Goal: Task Accomplishment & Management: Manage account settings

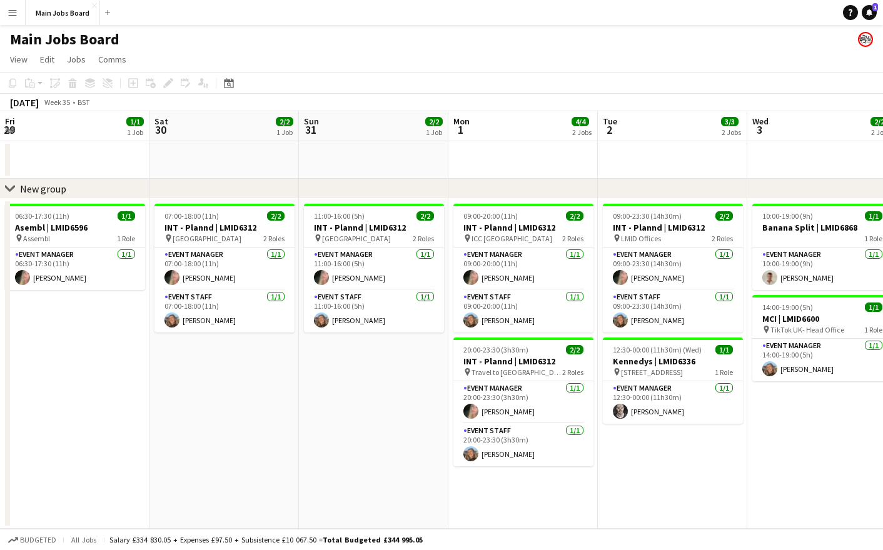
scroll to position [0, 372]
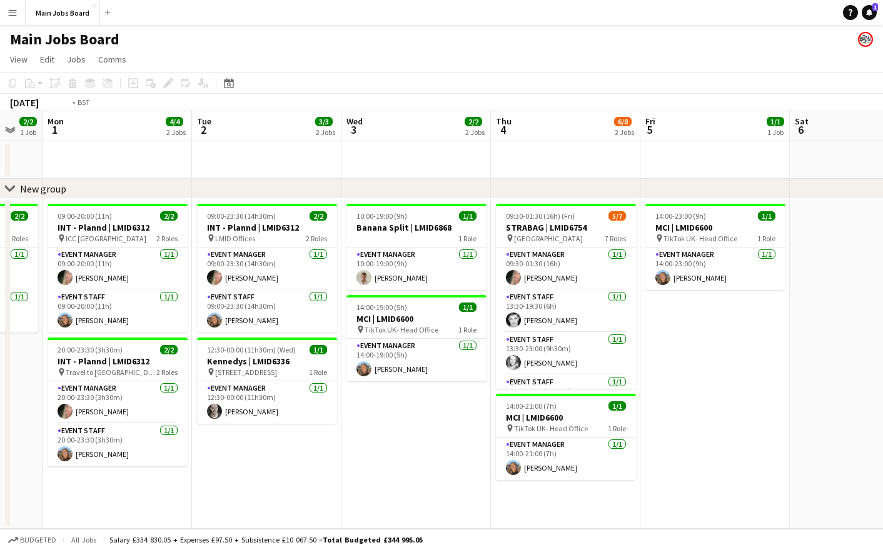
drag, startPoint x: 730, startPoint y: 296, endPoint x: 136, endPoint y: 334, distance: 595.2
click at [152, 334] on app-calendar-viewport "Fri 29 1/1 1 Job Sat 30 2/2 1 Job Sun 31 2/2 1 Job Mon 1 4/4 2 Jobs Tue 2 3/3 2…" at bounding box center [441, 320] width 883 height 418
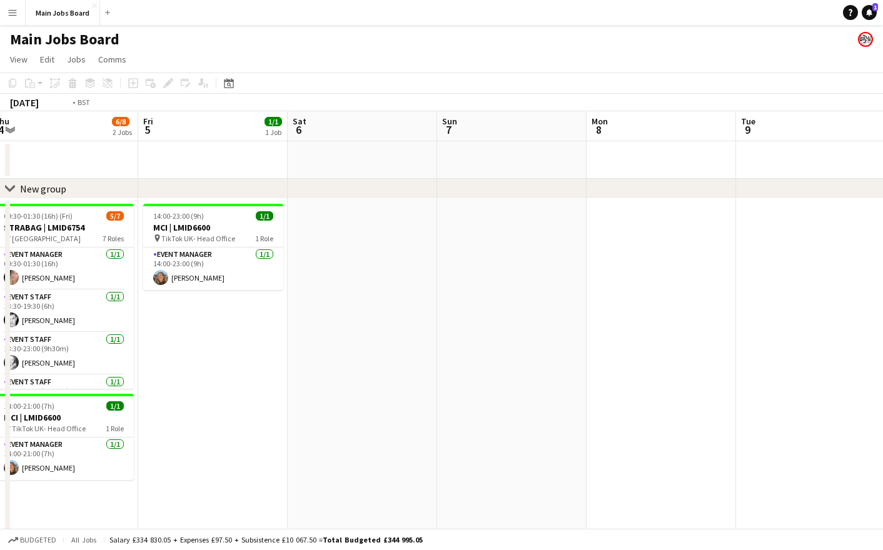
drag, startPoint x: 662, startPoint y: 321, endPoint x: 20, endPoint y: 349, distance: 642.7
click at [20, 349] on app-calendar-viewport "Mon 1 4/4 2 Jobs Tue 2 3/3 2 Jobs Wed 3 2/2 2 Jobs Thu 4 6/8 2 Jobs Fri 5 1/1 1…" at bounding box center [441, 391] width 883 height 560
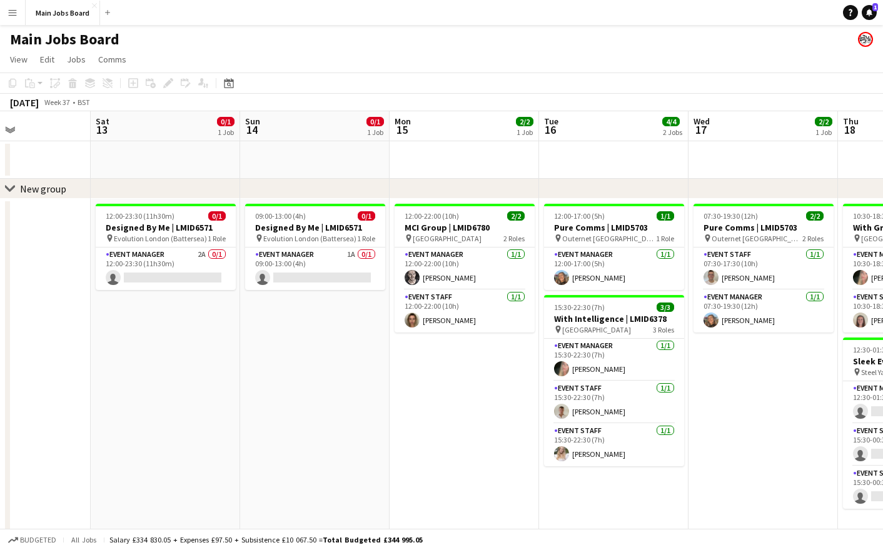
drag, startPoint x: 568, startPoint y: 401, endPoint x: 94, endPoint y: 411, distance: 474.6
click at [98, 411] on app-calendar-viewport "Tue 9 Wed 10 3/3 2 Jobs Thu 11 2/7 3 Jobs Fri 12 Sat 13 0/1 1 Job Sun 14 0/1 1 …" at bounding box center [441, 391] width 883 height 560
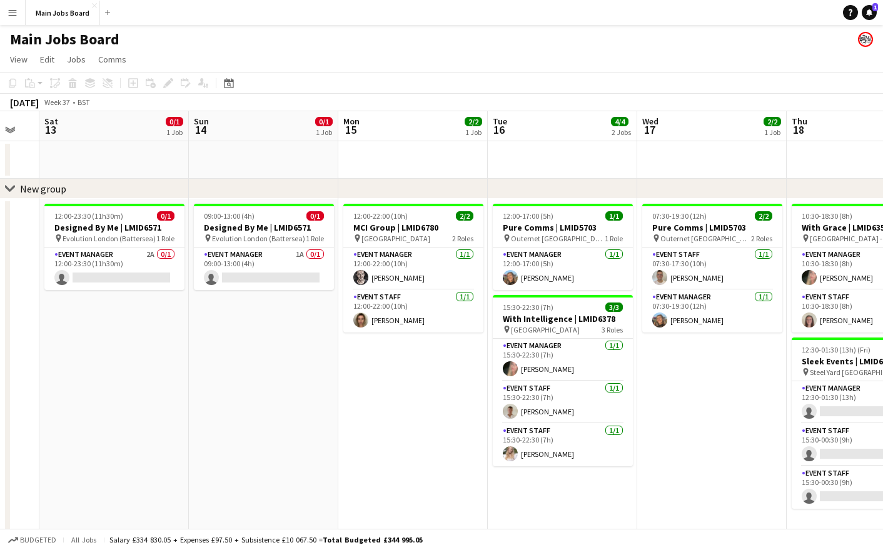
drag, startPoint x: 485, startPoint y: 387, endPoint x: -57, endPoint y: 455, distance: 545.7
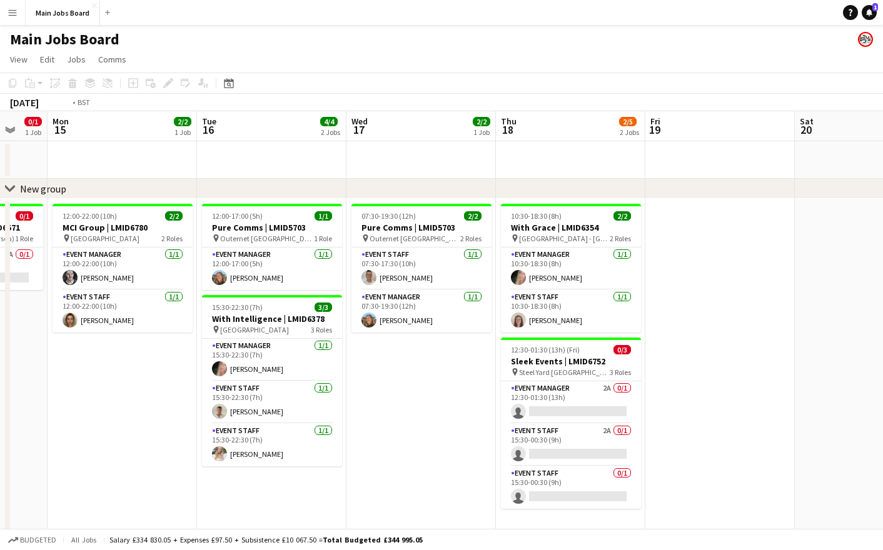
drag, startPoint x: 415, startPoint y: 412, endPoint x: -67, endPoint y: 451, distance: 483.6
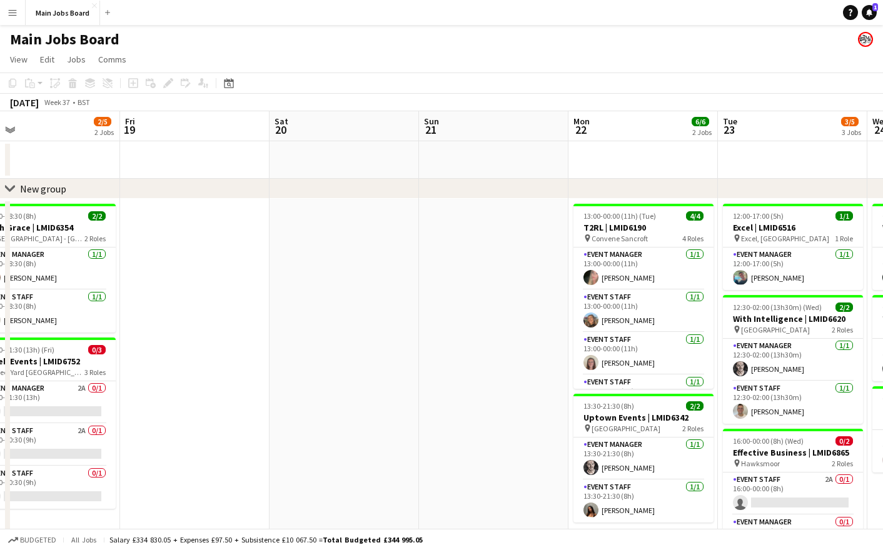
drag, startPoint x: 315, startPoint y: 403, endPoint x: -126, endPoint y: 470, distance: 445.8
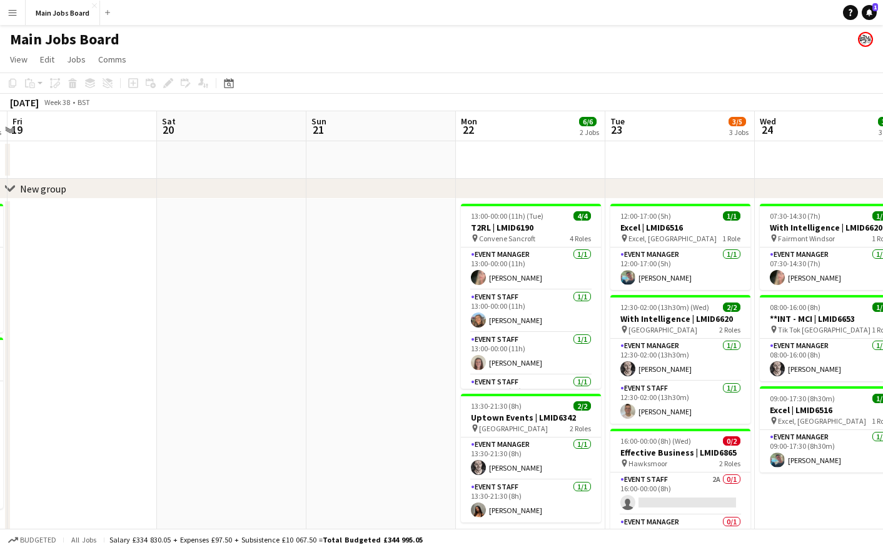
drag, startPoint x: 465, startPoint y: 374, endPoint x: -21, endPoint y: 438, distance: 490.0
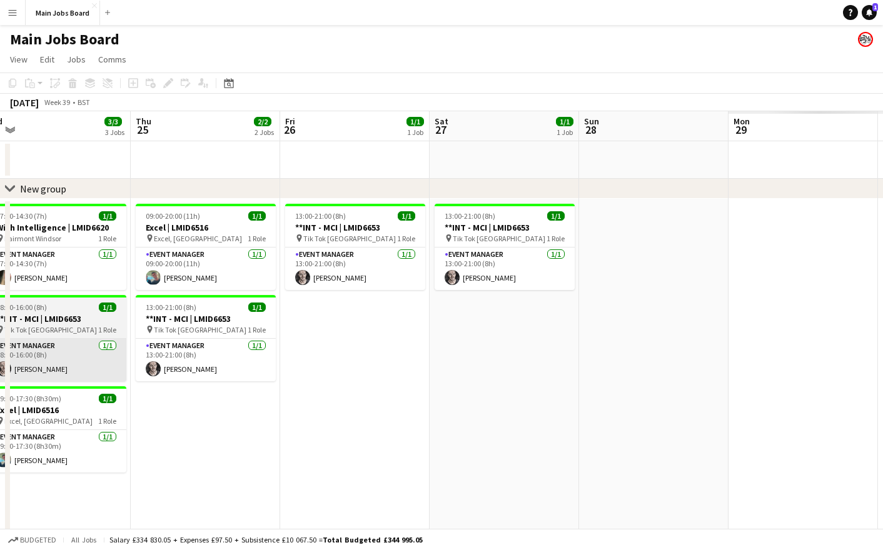
drag, startPoint x: 502, startPoint y: 364, endPoint x: -94, endPoint y: 433, distance: 600.4
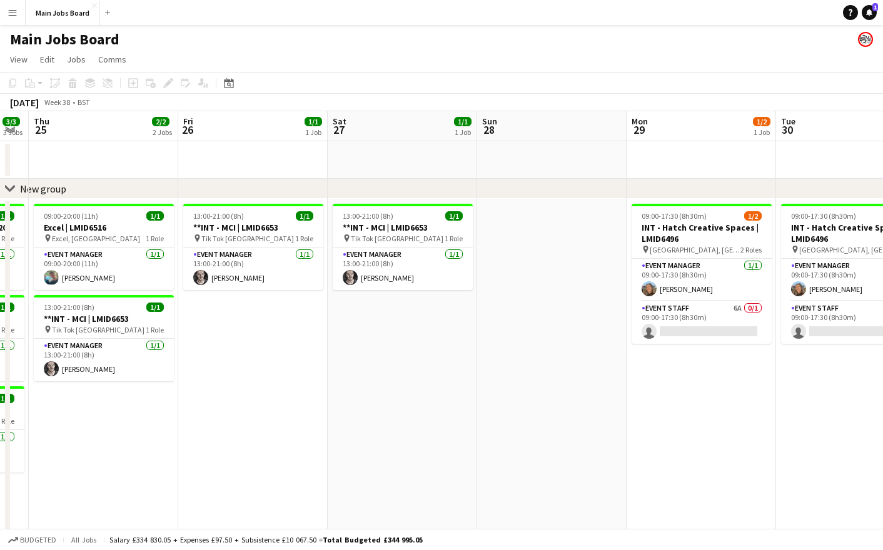
drag, startPoint x: 178, startPoint y: 387, endPoint x: 9, endPoint y: 392, distance: 168.9
click at [10, 392] on app-calendar-viewport "Mon 22 6/6 2 Jobs Tue 23 3/5 3 Jobs Wed 24 3/3 3 Jobs Thu 25 2/2 2 Jobs Fri 26 …" at bounding box center [441, 391] width 883 height 560
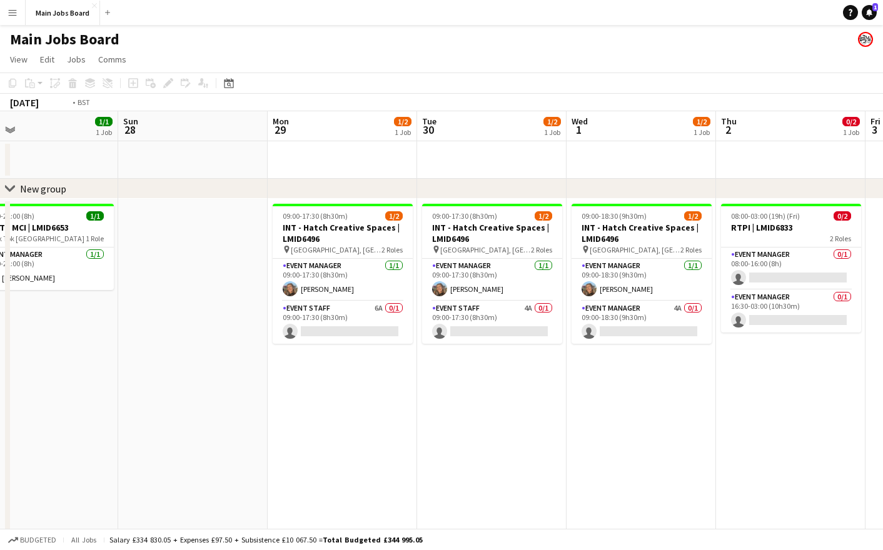
click at [70, 354] on app-calendar-viewport "Wed 24 3/3 3 Jobs Thu 25 2/2 2 Jobs Fri 26 1/1 1 Job Sat 27 1/1 1 Job Sun 28 Mo…" at bounding box center [441, 391] width 883 height 560
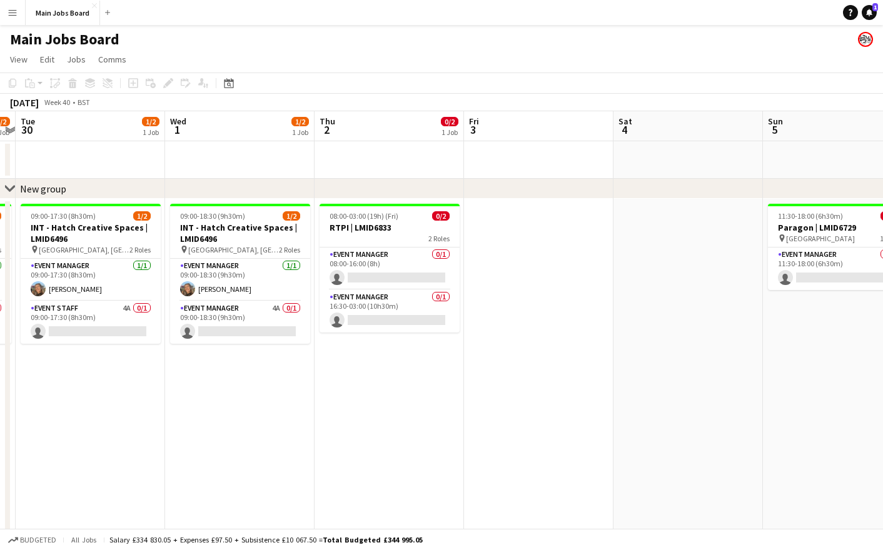
scroll to position [0, 390]
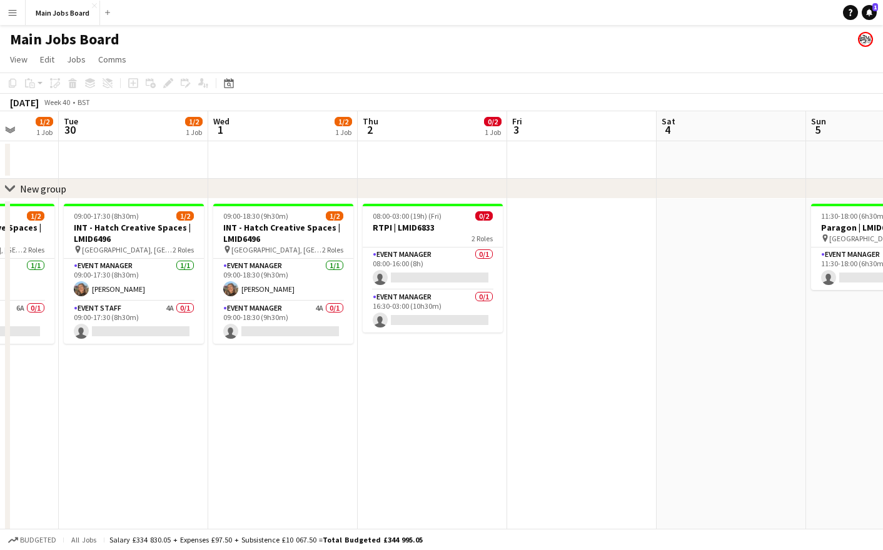
drag, startPoint x: 78, startPoint y: 418, endPoint x: 184, endPoint y: 417, distance: 105.7
click at [186, 418] on app-calendar-viewport "Sat 27 1/1 1 Job Sun 28 Mon 29 1/2 1 Job Tue 30 1/2 1 Job Wed 1 1/2 1 Job Thu 2…" at bounding box center [441, 391] width 883 height 560
click at [402, 317] on app-card-role "Event Manager 0/1 16:30-03:00 (10h30m) single-neutral-actions" at bounding box center [433, 311] width 140 height 43
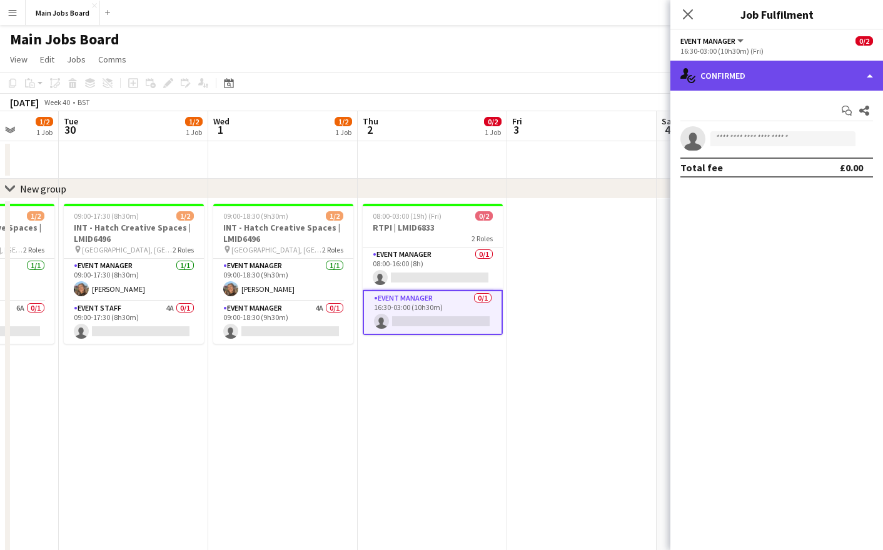
click at [760, 81] on div "single-neutral-actions-check-2 Confirmed" at bounding box center [776, 76] width 213 height 30
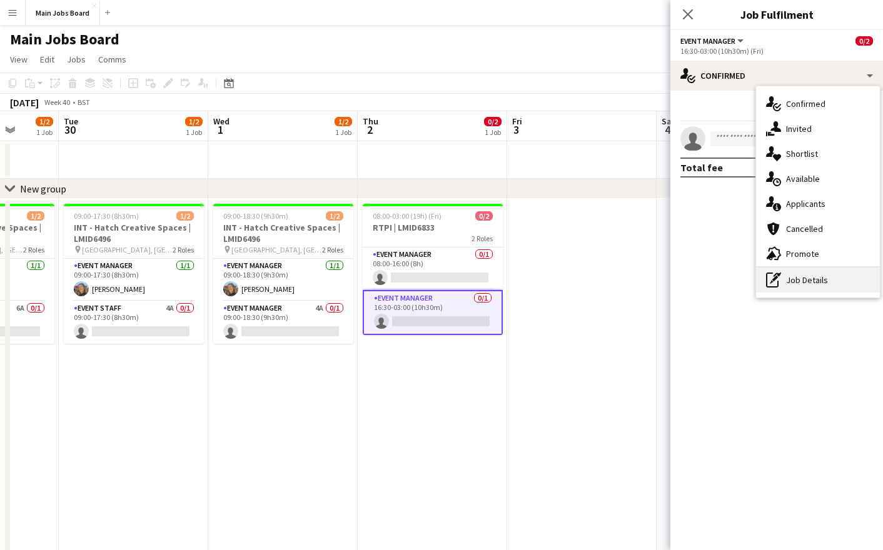
click at [796, 287] on div "pen-write Job Details" at bounding box center [818, 280] width 124 height 25
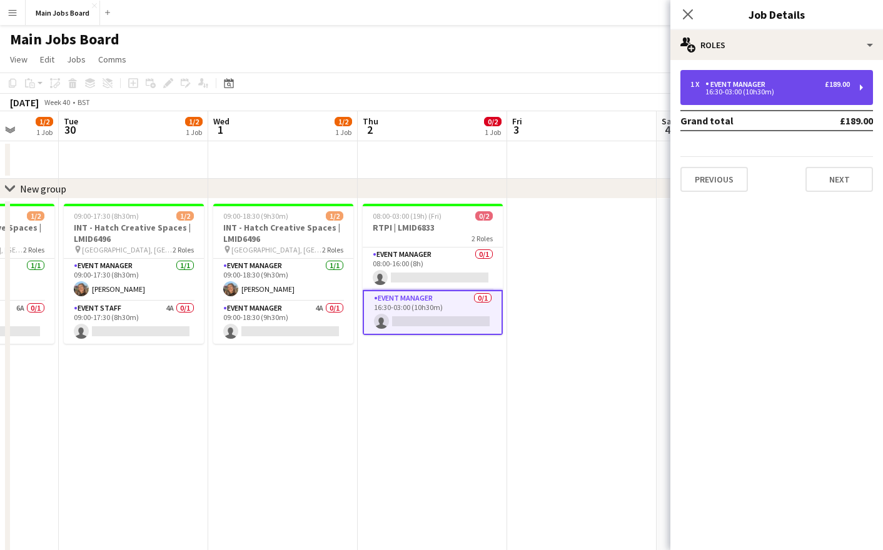
click at [728, 86] on div "Event Manager" at bounding box center [737, 84] width 65 height 9
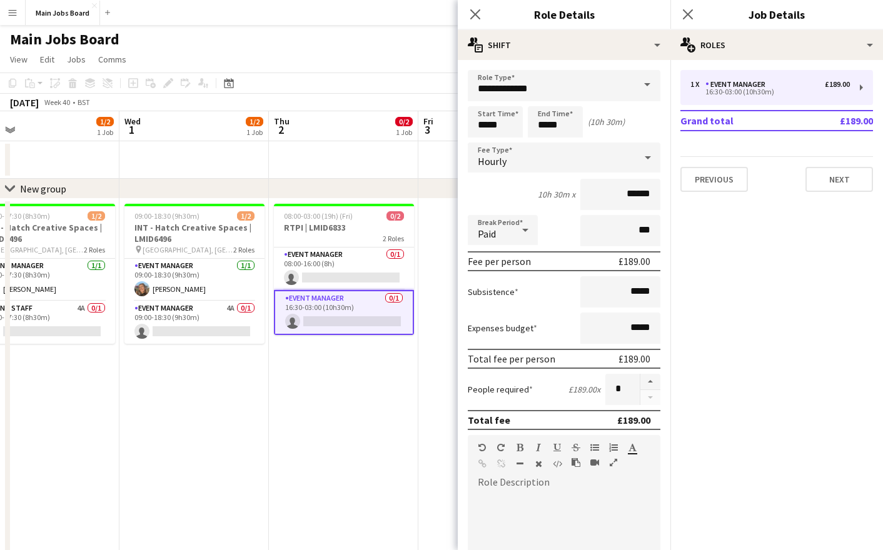
scroll to position [0, 498]
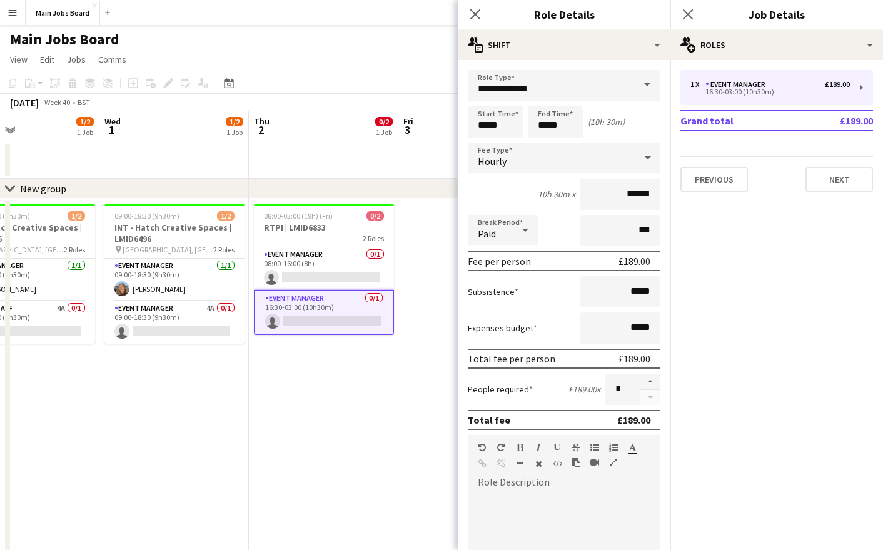
drag, startPoint x: 347, startPoint y: 428, endPoint x: 238, endPoint y: 428, distance: 109.4
click at [238, 428] on app-calendar-viewport "Sat 27 1/1 1 Job Sun 28 Mon 29 1/2 1 Job Tue 30 1/2 1 Job Wed 1 1/2 1 Job Thu 2…" at bounding box center [441, 391] width 883 height 560
click at [476, 15] on icon at bounding box center [475, 14] width 12 height 12
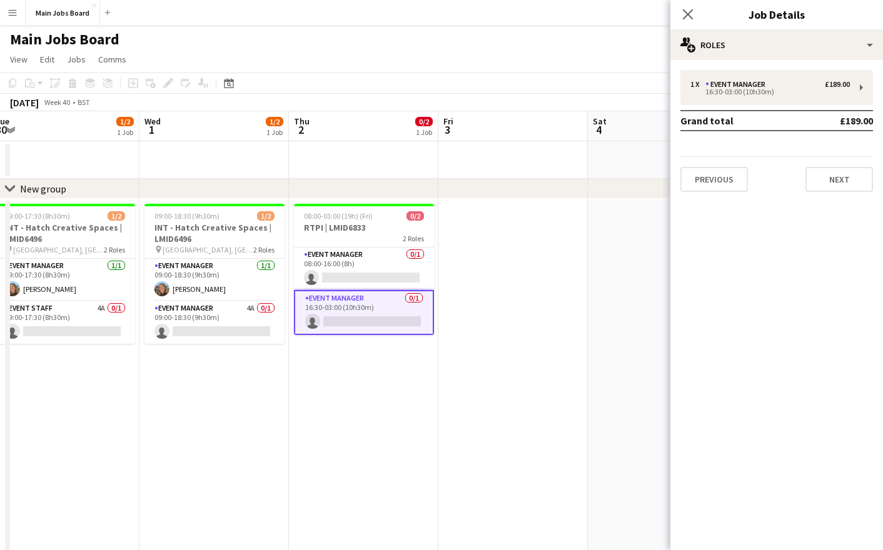
scroll to position [0, 446]
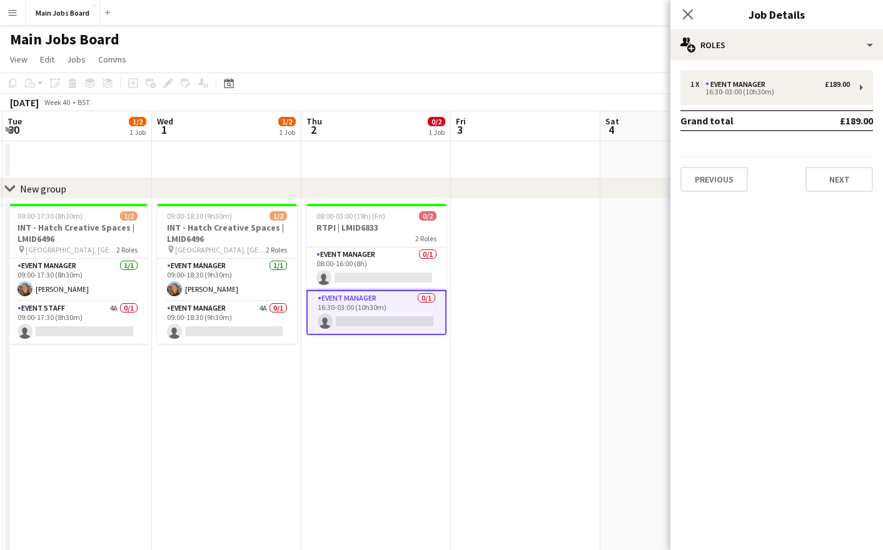
drag, startPoint x: 241, startPoint y: 404, endPoint x: 293, endPoint y: 404, distance: 52.5
click at [293, 404] on app-calendar-viewport "Sat 27 1/1 1 Job Sun 28 Mon 29 1/2 1 Job Tue 30 1/2 1 Job Wed 1 1/2 1 Job Thu 2…" at bounding box center [441, 391] width 883 height 560
click at [261, 310] on app-card-role "Event Manager 4A 0/1 09:00-18:30 (9h30m) single-neutral-actions" at bounding box center [227, 322] width 140 height 43
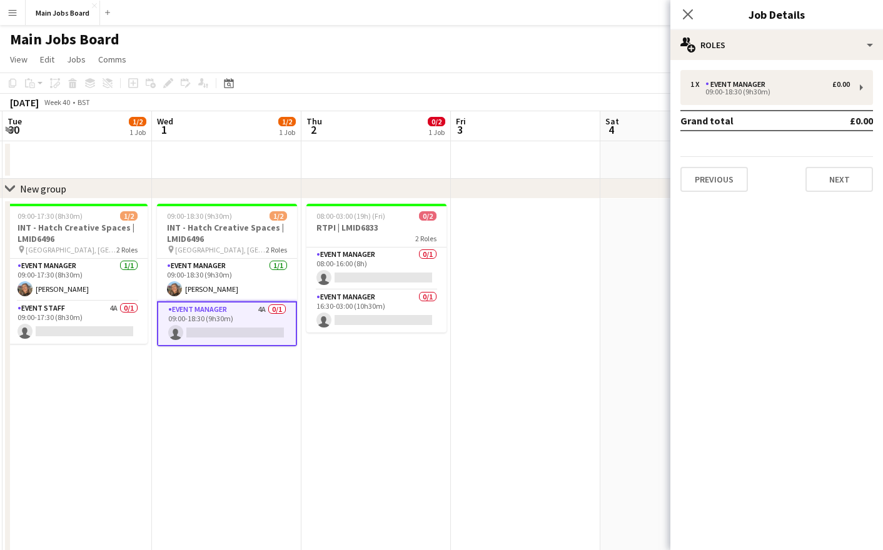
click at [177, 428] on app-date-cell "09:00-18:30 (9h30m) 1/2 INT - Hatch Creative Spaces | LMID6496 pin [GEOGRAPHIC_…" at bounding box center [226, 435] width 149 height 472
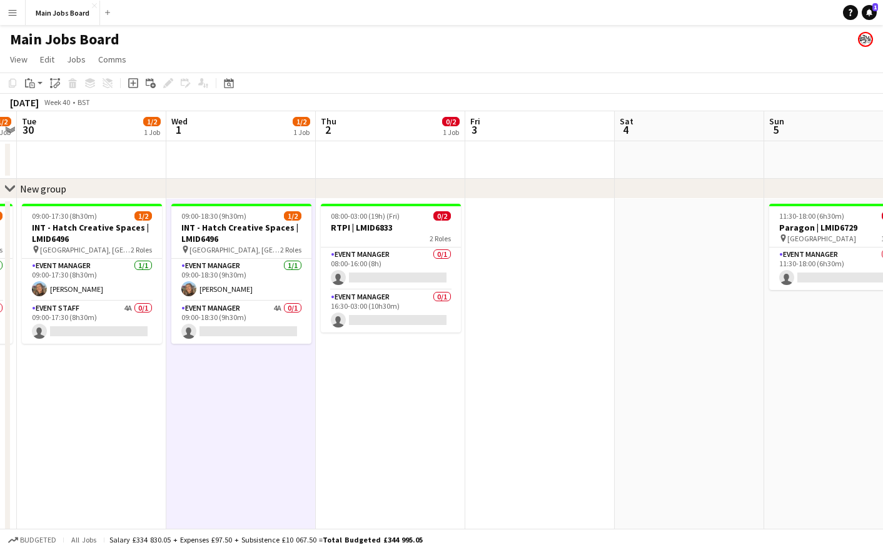
drag, startPoint x: 605, startPoint y: 346, endPoint x: 620, endPoint y: 346, distance: 15.0
click at [620, 346] on app-calendar-viewport "Sat 27 1/1 1 Job Sun 28 Mon 29 1/2 1 Job Tue 30 1/2 1 Job Wed 1 1/2 1 Job Thu 2…" at bounding box center [441, 391] width 883 height 560
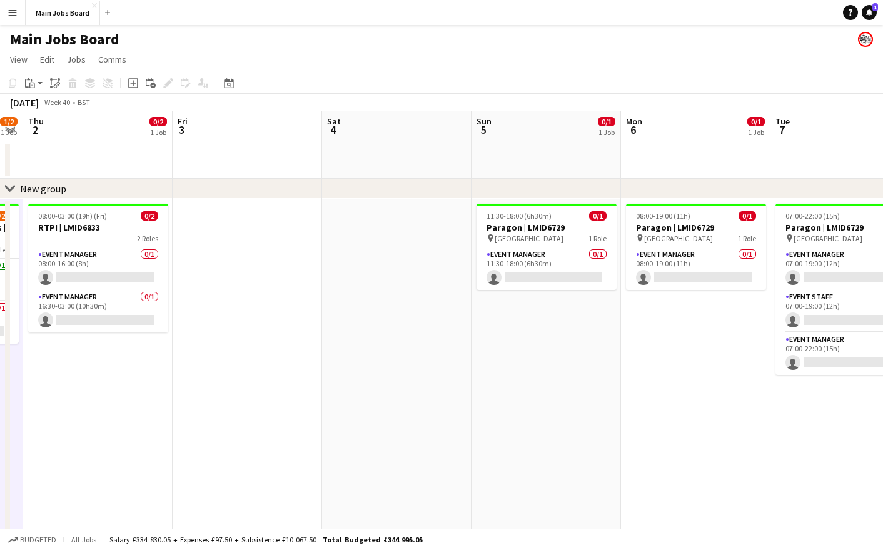
scroll to position [0, 436]
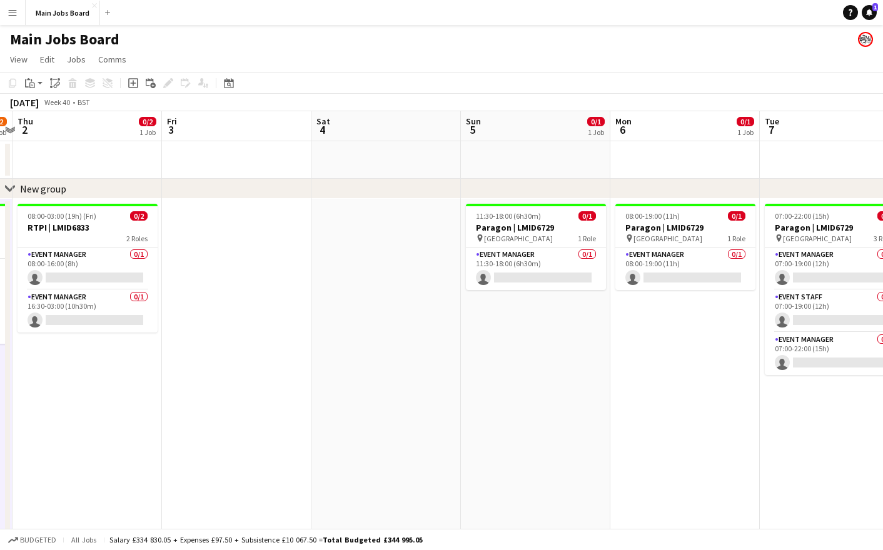
drag, startPoint x: 570, startPoint y: 376, endPoint x: 267, endPoint y: 398, distance: 304.1
click at [267, 400] on app-calendar-viewport "Mon 29 1/2 1 Job Tue 30 1/2 1 Job Wed 1 1/2 1 Job Thu 2 0/2 1 Job Fri 3 Sat 4 S…" at bounding box center [441, 391] width 883 height 560
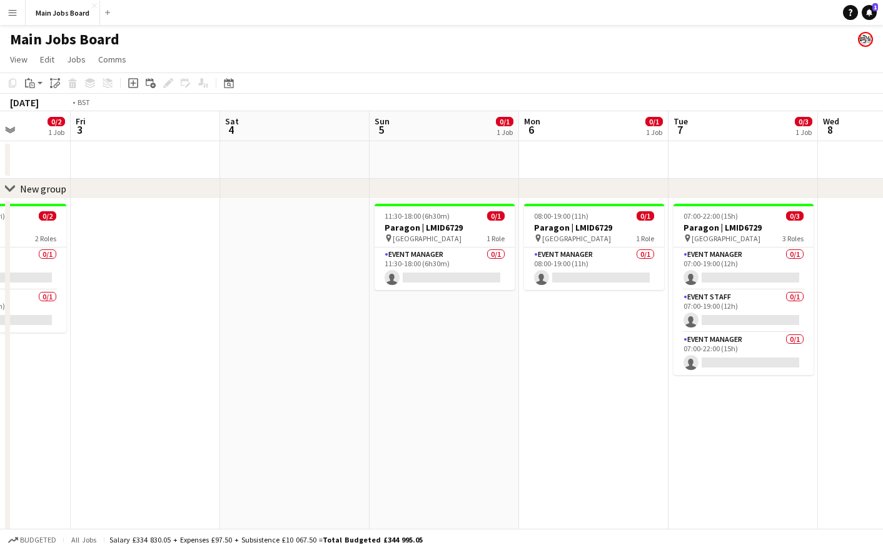
drag, startPoint x: 188, startPoint y: 431, endPoint x: 784, endPoint y: 313, distance: 607.5
click at [783, 313] on app-calendar-viewport "Tue 30 1/2 1 Job Wed 1 1/2 1 Job Thu 2 0/2 1 Job Fri 3 Sat 4 Sun 5 0/1 1 Job Mo…" at bounding box center [441, 391] width 883 height 560
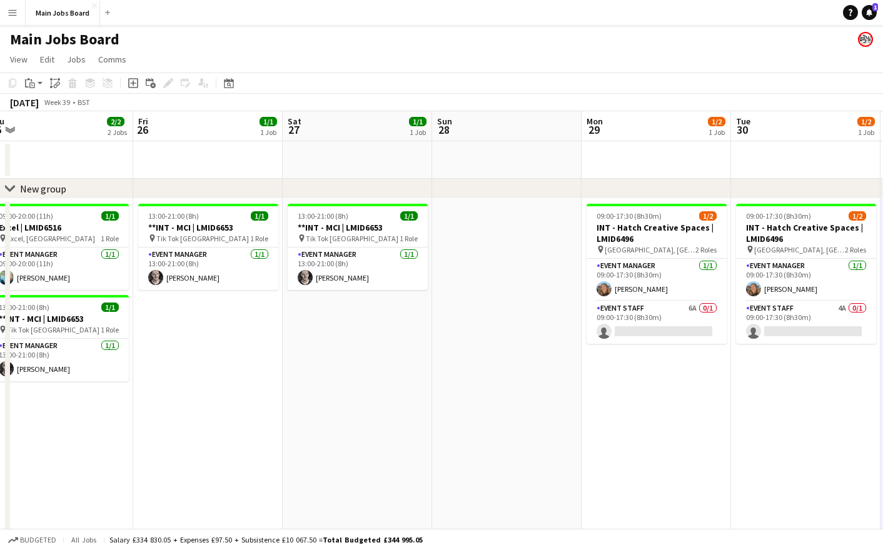
drag, startPoint x: 395, startPoint y: 393, endPoint x: 835, endPoint y: 340, distance: 443.3
click at [826, 340] on app-calendar-viewport "Tue 23 3/5 3 Jobs Wed 24 3/3 3 Jobs Thu 25 2/2 2 Jobs Fri 26 1/1 1 Job Sat 27 1…" at bounding box center [441, 391] width 883 height 560
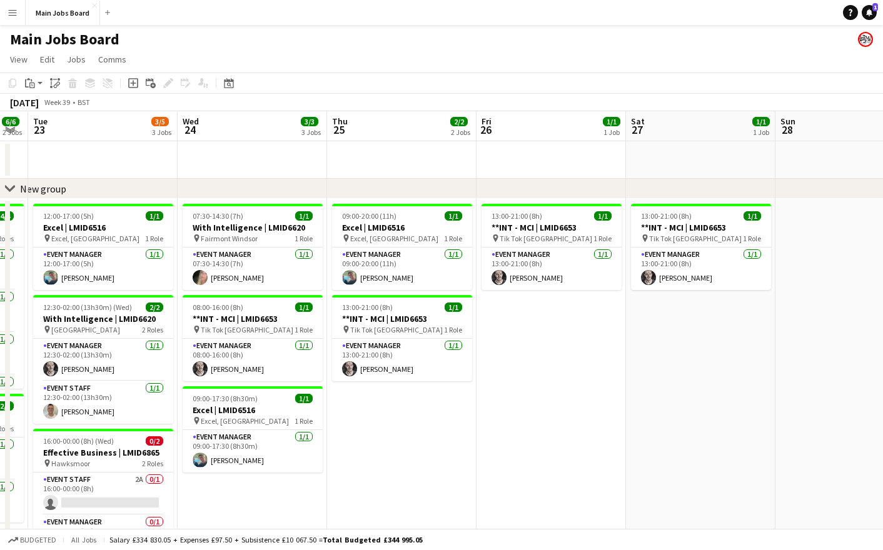
drag, startPoint x: 311, startPoint y: 404, endPoint x: 651, endPoint y: 388, distance: 341.1
click at [651, 388] on app-calendar-viewport "Sun 21 Mon 22 6/6 2 Jobs Tue 23 3/5 3 Jobs Wed 24 3/3 3 Jobs Thu 25 2/2 2 Jobs …" at bounding box center [441, 391] width 883 height 560
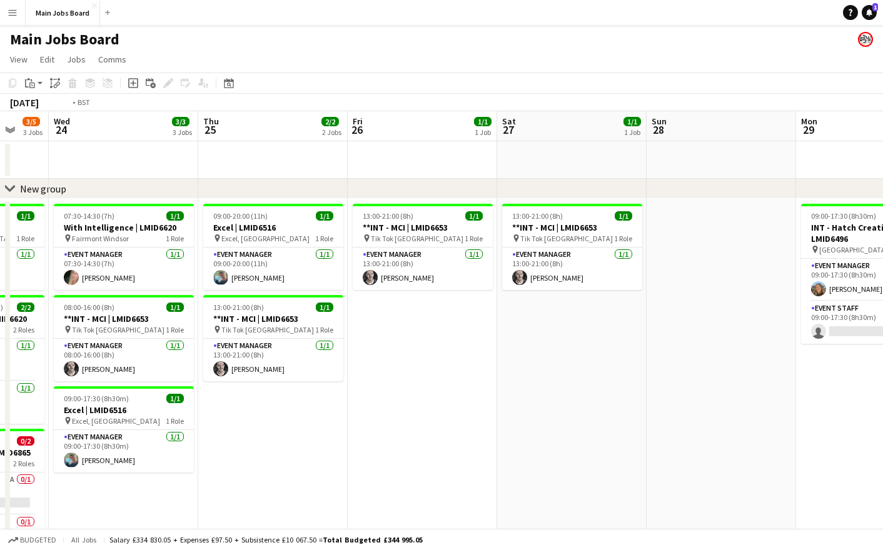
drag, startPoint x: 281, startPoint y: 485, endPoint x: 448, endPoint y: 473, distance: 167.4
click at [446, 473] on app-calendar-viewport "Sun 21 Mon 22 6/6 2 Jobs Tue 23 3/5 3 Jobs Wed 24 3/3 3 Jobs Thu 25 2/2 2 Jobs …" at bounding box center [441, 391] width 883 height 560
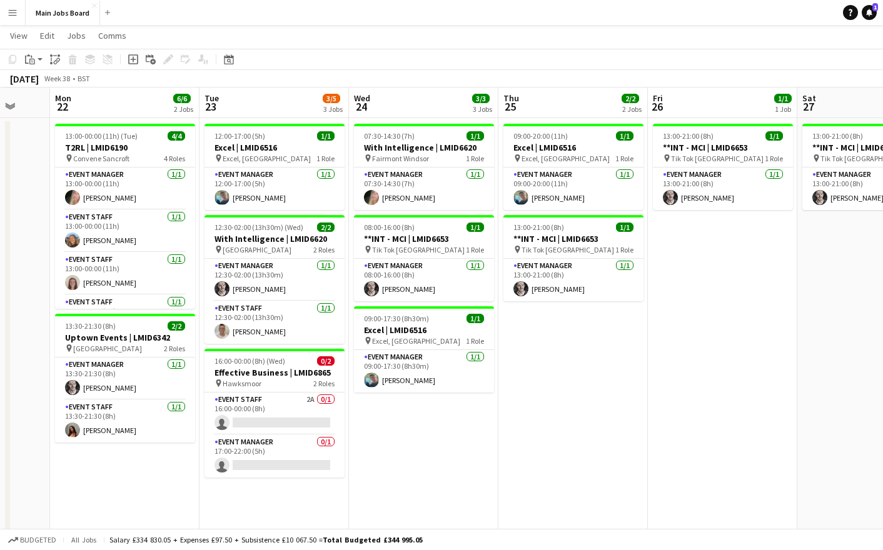
scroll to position [81, 0]
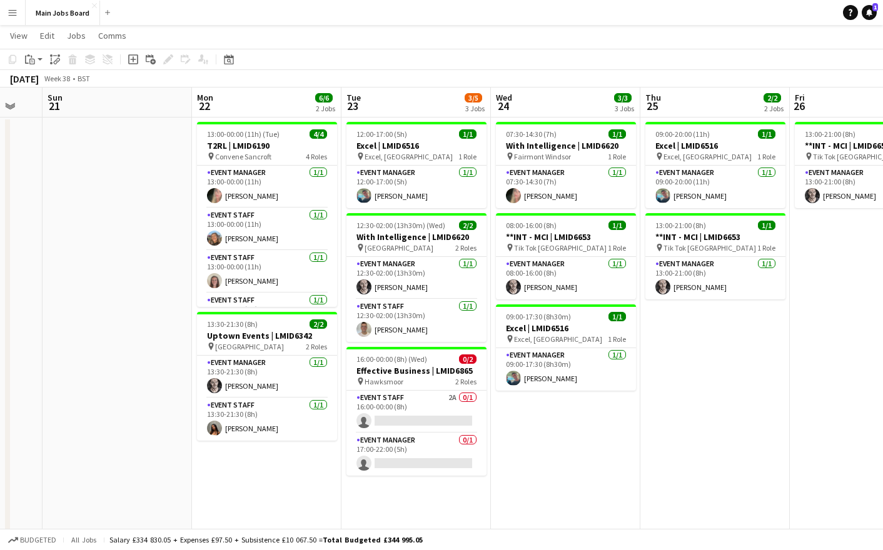
drag, startPoint x: 170, startPoint y: 479, endPoint x: 619, endPoint y: 445, distance: 450.2
click at [618, 445] on app-calendar-viewport "Fri 19 Sat 20 Sun 21 Mon 22 6/6 2 Jobs Tue 23 3/5 3 Jobs Wed 24 3/3 3 Jobs Thu …" at bounding box center [441, 278] width 883 height 621
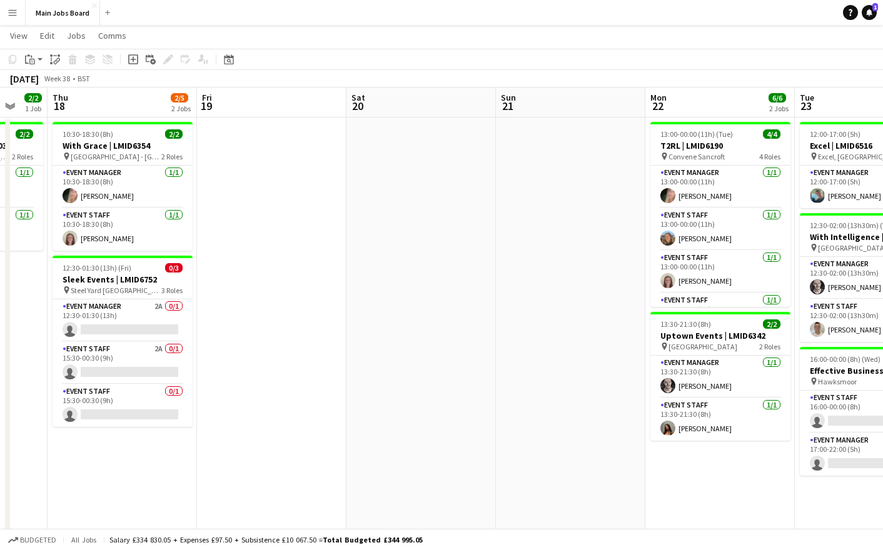
scroll to position [0, 318]
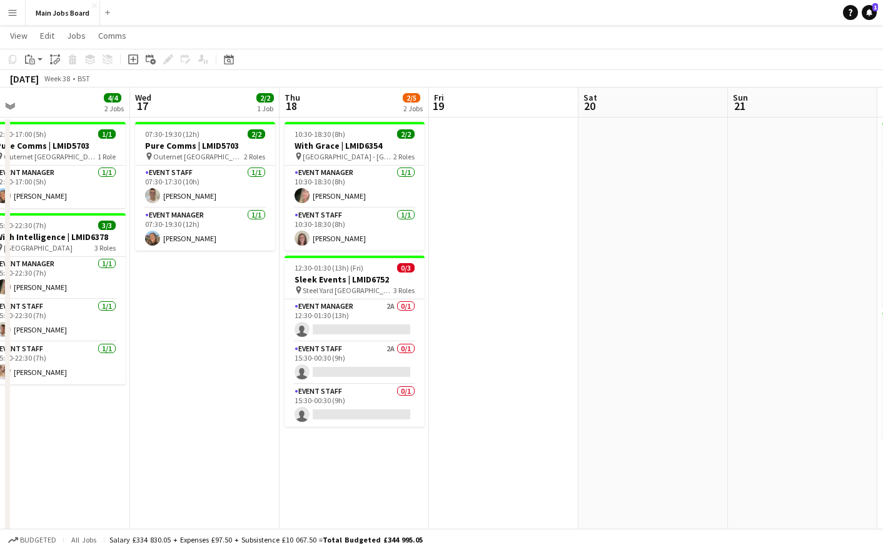
drag, startPoint x: 247, startPoint y: 443, endPoint x: 626, endPoint y: 431, distance: 379.1
click at [626, 431] on app-calendar-viewport "Sun 14 0/1 1 Job Mon 15 2/2 1 Job Tue 16 4/4 2 Jobs Wed 17 2/2 1 Job Thu 18 2/5…" at bounding box center [441, 278] width 883 height 621
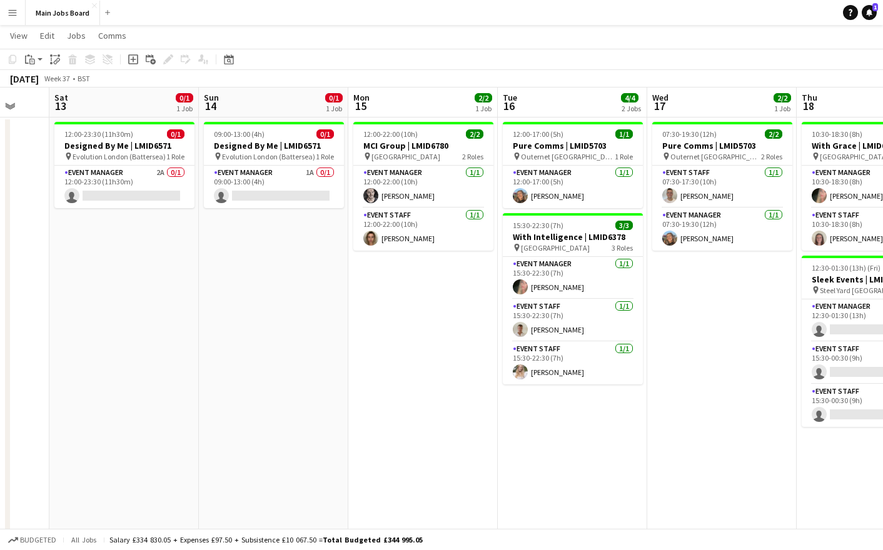
scroll to position [0, 326]
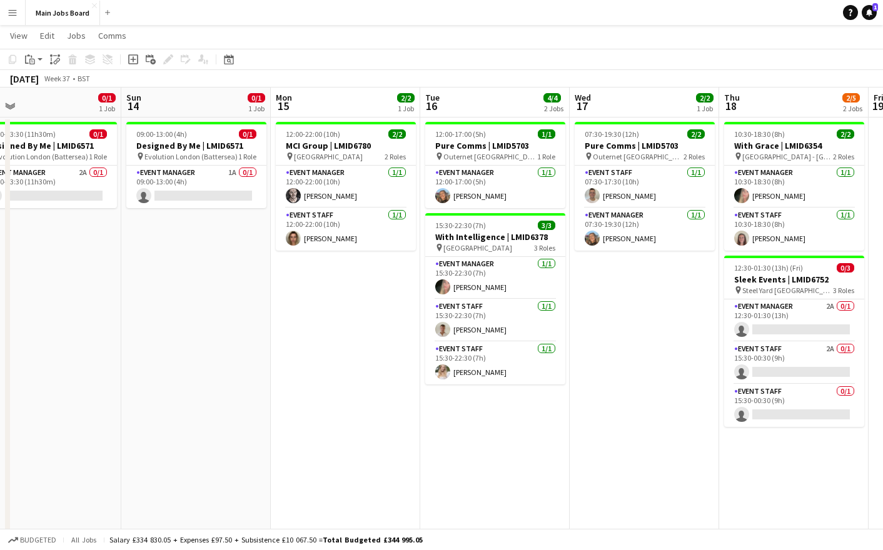
drag, startPoint x: 258, startPoint y: 405, endPoint x: 700, endPoint y: 412, distance: 441.4
click at [699, 412] on app-calendar-viewport "Thu 11 2/7 3 Jobs Fri 12 Sat 13 0/1 1 Job Sun 14 0/1 1 Job Mon 15 2/2 1 Job Tue…" at bounding box center [441, 278] width 883 height 621
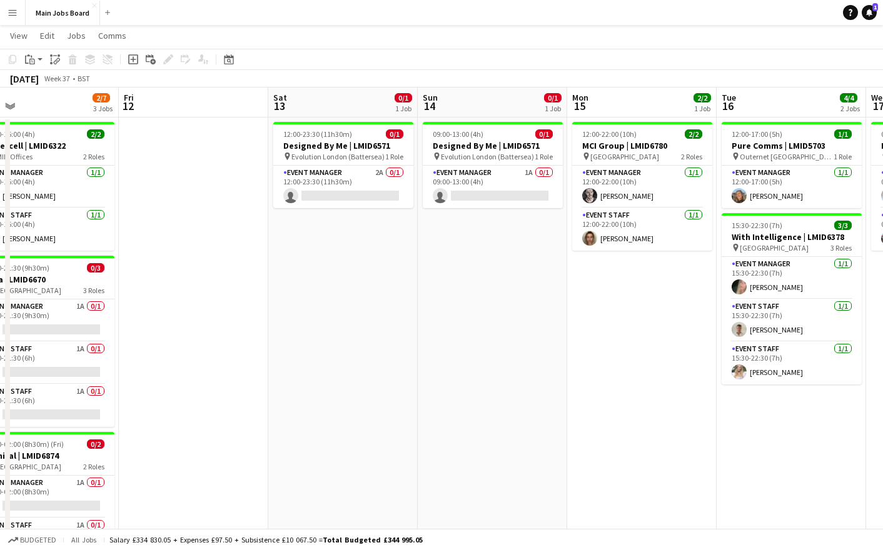
scroll to position [0, 308]
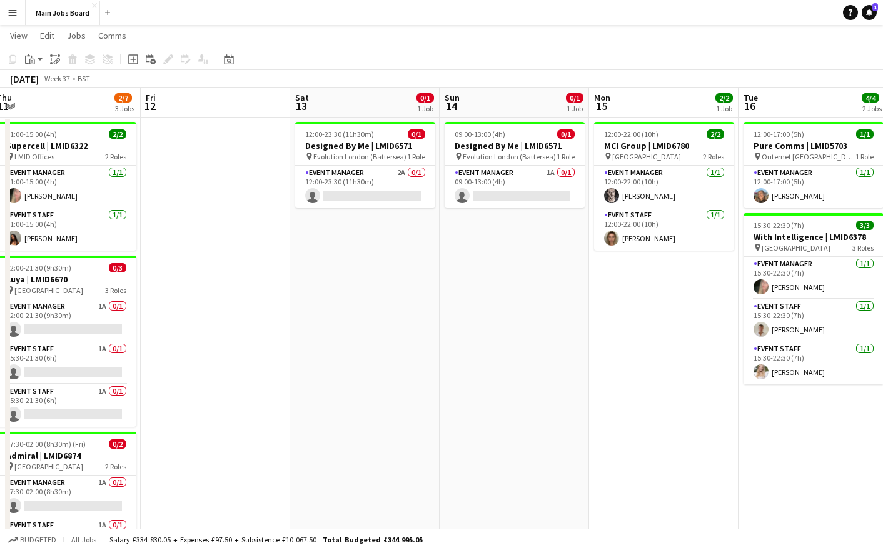
drag, startPoint x: 333, startPoint y: 413, endPoint x: 650, endPoint y: 405, distance: 317.1
click at [650, 405] on app-calendar-viewport "Tue 9 Wed 10 3/3 2 Jobs Thu 11 2/7 3 Jobs Fri 12 Sat 13 0/1 1 Job Sun 14 0/1 1 …" at bounding box center [441, 278] width 883 height 621
click at [399, 173] on app-card-role "Event Manager 2A 0/1 12:00-23:30 (11h30m) single-neutral-actions" at bounding box center [365, 187] width 140 height 43
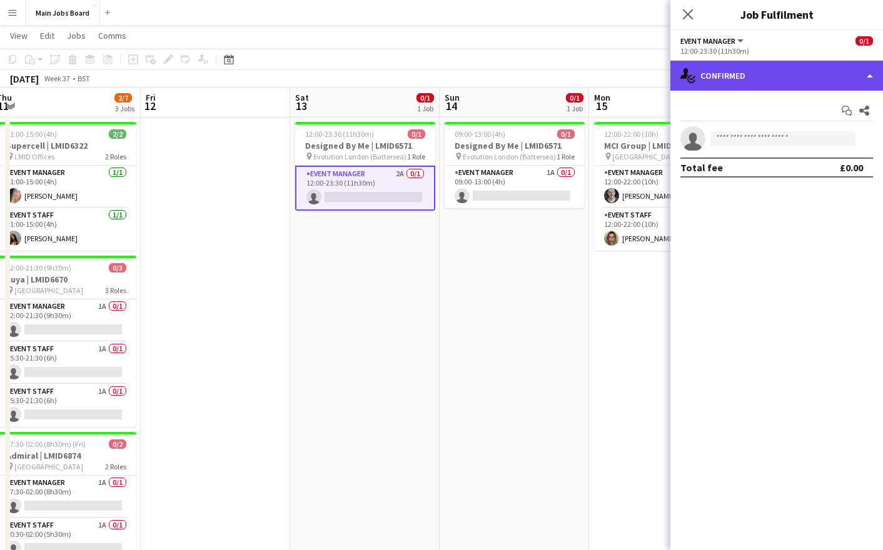
click at [747, 82] on div "single-neutral-actions-check-2 Confirmed" at bounding box center [776, 76] width 213 height 30
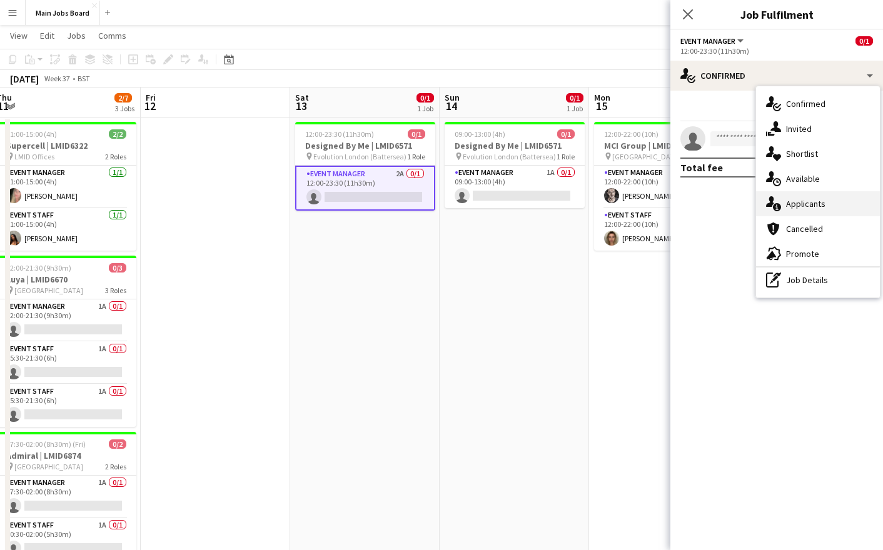
click at [853, 211] on div "single-neutral-actions-information Applicants" at bounding box center [818, 203] width 124 height 25
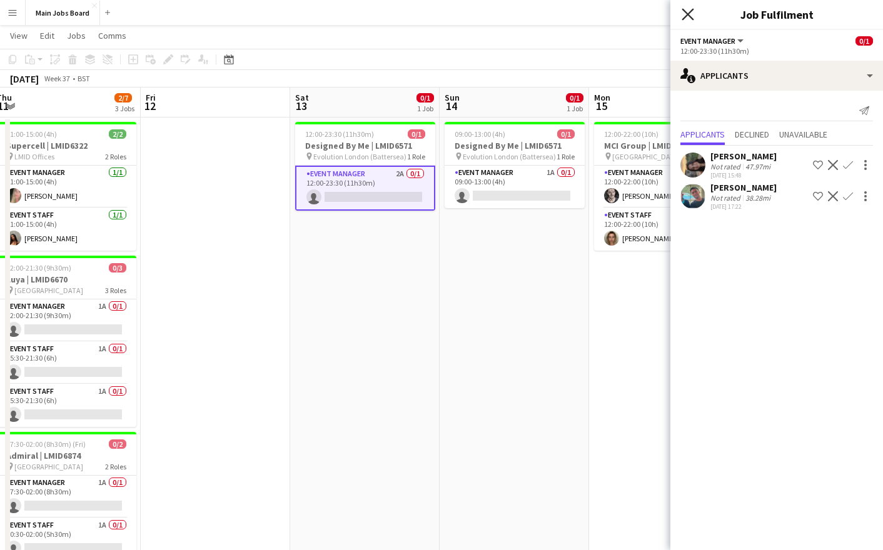
click at [686, 16] on icon at bounding box center [687, 14] width 12 height 12
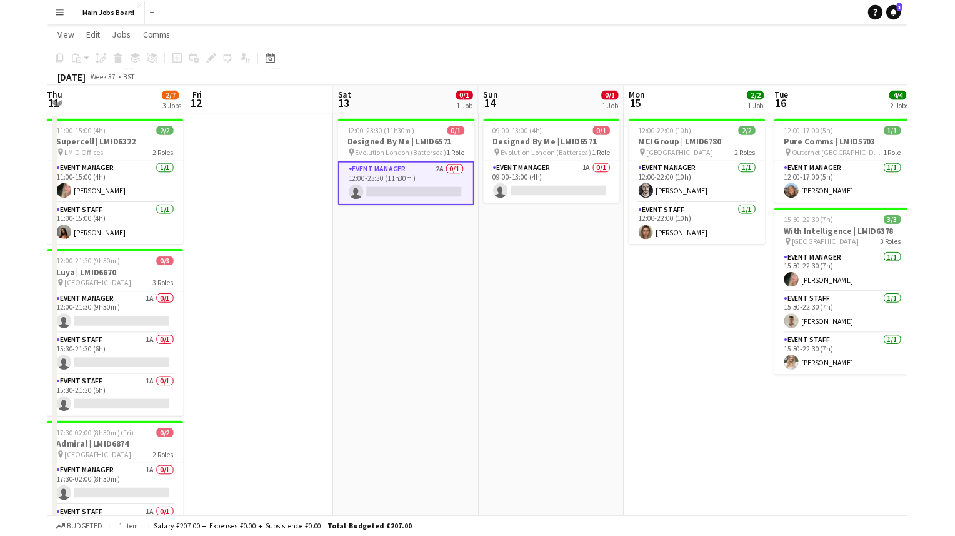
scroll to position [0, 510]
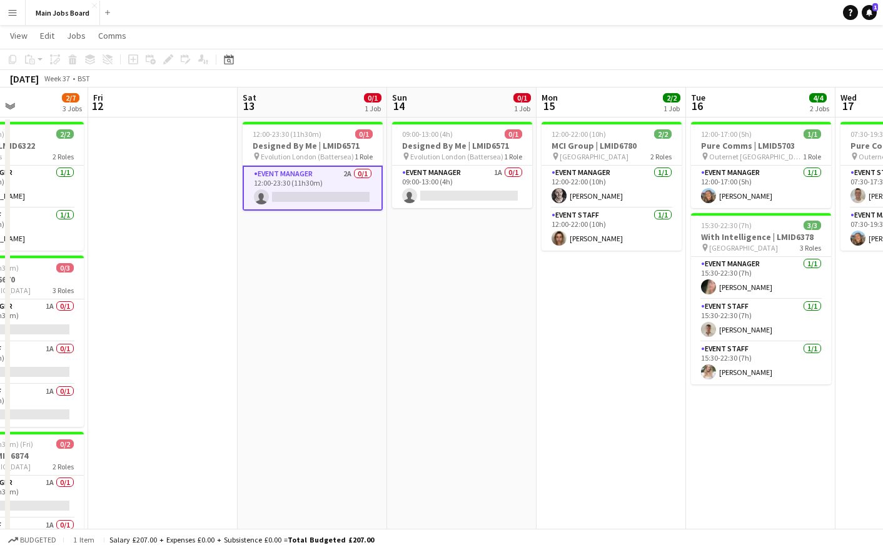
drag, startPoint x: 341, startPoint y: 355, endPoint x: 286, endPoint y: 358, distance: 55.1
click at [288, 358] on app-calendar-viewport "Mon 8 Tue 9 Wed 10 3/3 2 Jobs Thu 11 2/7 3 Jobs Fri 12 Sat 13 0/1 1 Job Sun 14 …" at bounding box center [441, 278] width 883 height 621
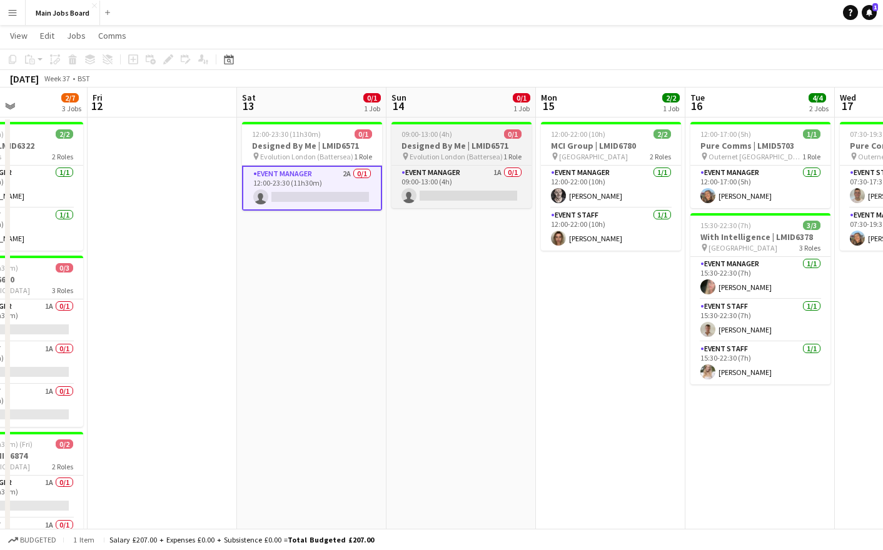
click at [450, 141] on h3 "Designed By Me | LMID6571" at bounding box center [461, 145] width 140 height 11
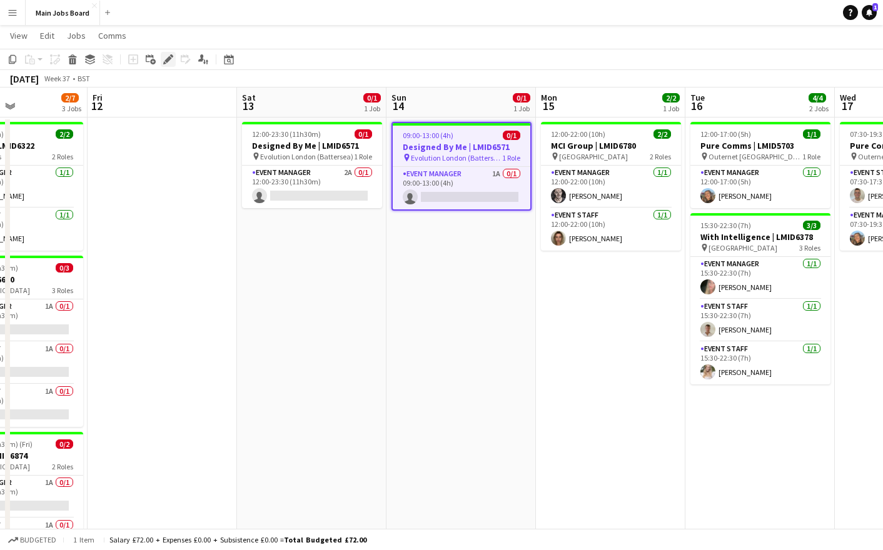
click at [165, 62] on icon "Edit" at bounding box center [168, 59] width 10 height 10
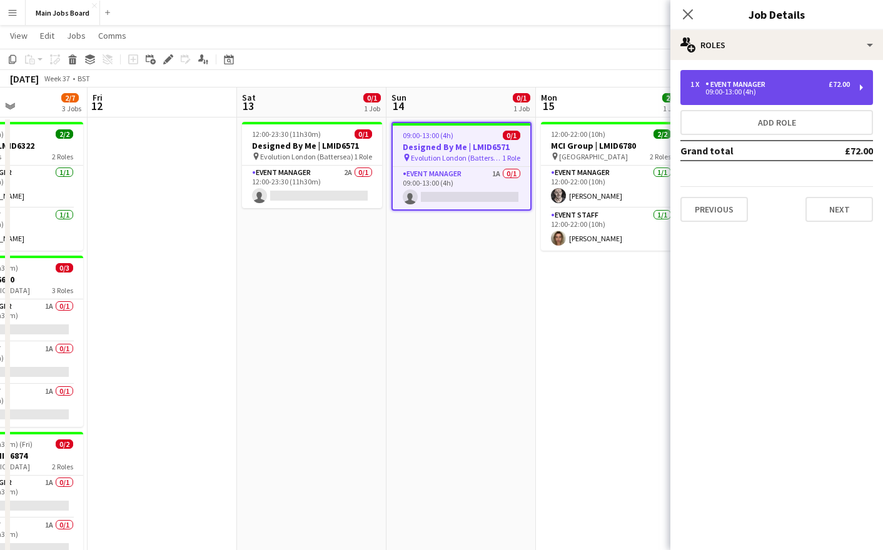
click at [743, 79] on div "1 x Event Manager £72.00 09:00-13:00 (4h)" at bounding box center [776, 87] width 193 height 35
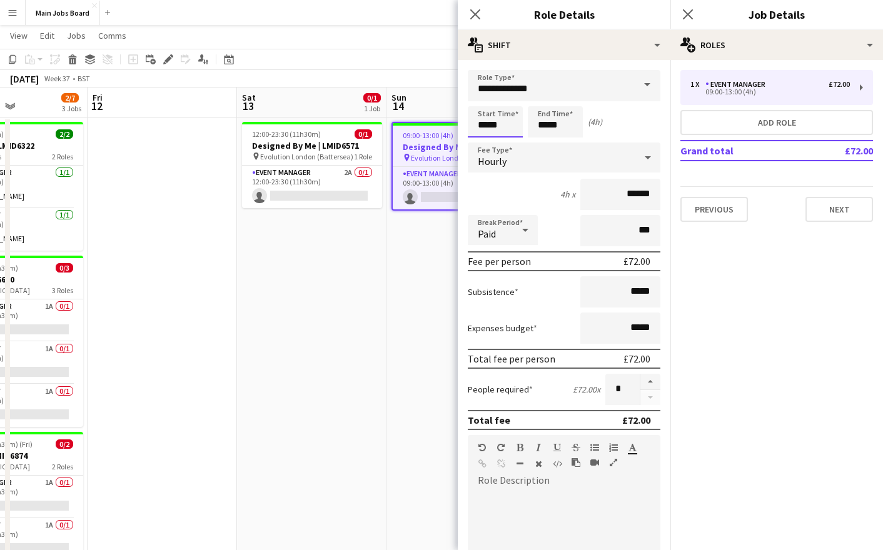
click at [485, 124] on input "*****" at bounding box center [495, 121] width 55 height 31
type input "*****"
click at [562, 128] on input "*****" at bounding box center [555, 121] width 55 height 31
type input "*****"
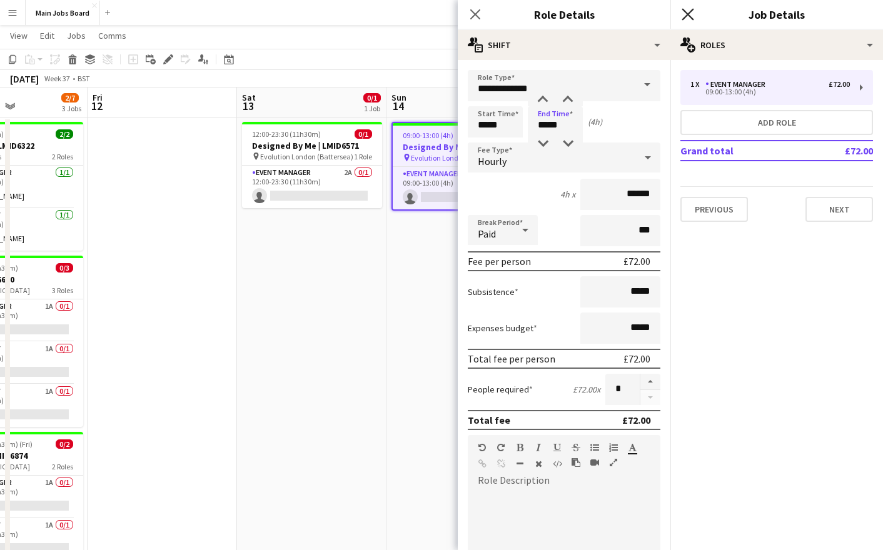
click at [690, 18] on icon "Close pop-in" at bounding box center [687, 14] width 12 height 12
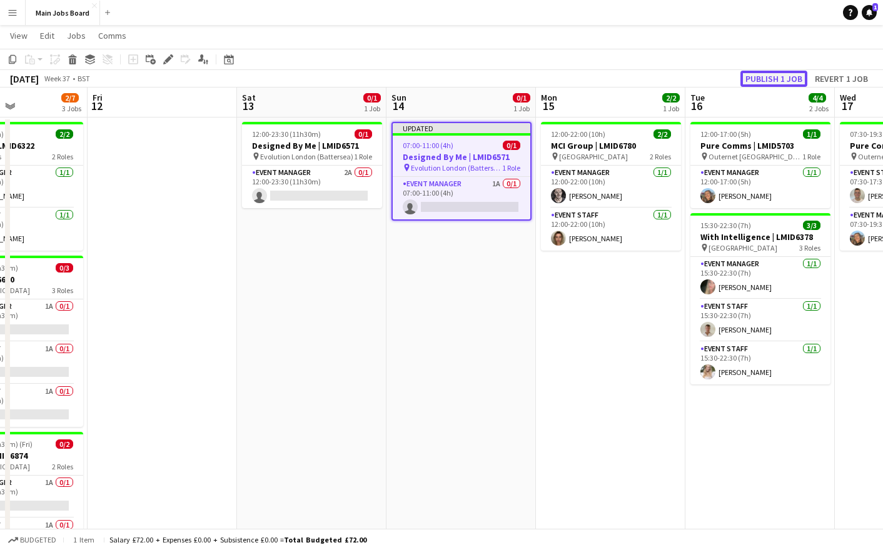
click at [758, 81] on button "Publish 1 job" at bounding box center [773, 79] width 67 height 16
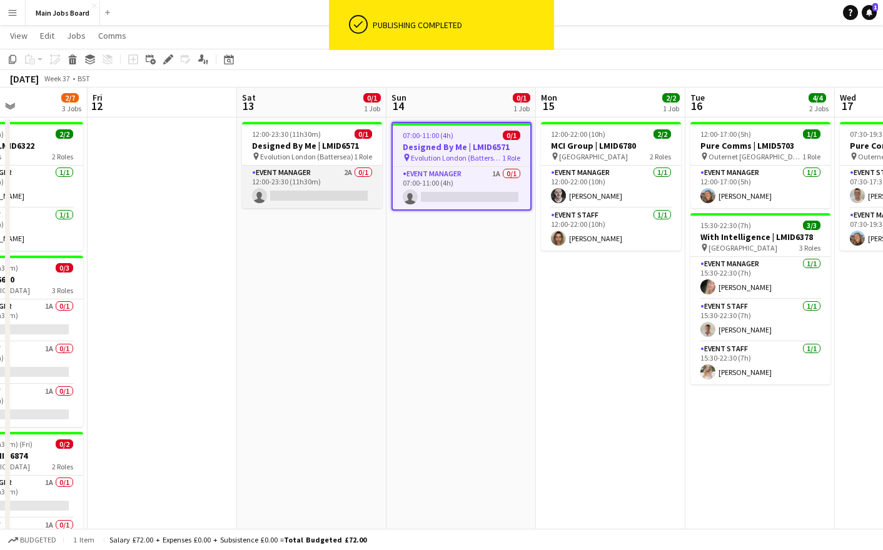
click at [350, 174] on app-card-role "Event Manager 2A 0/1 12:00-23:30 (11h30m) single-neutral-actions" at bounding box center [312, 187] width 140 height 43
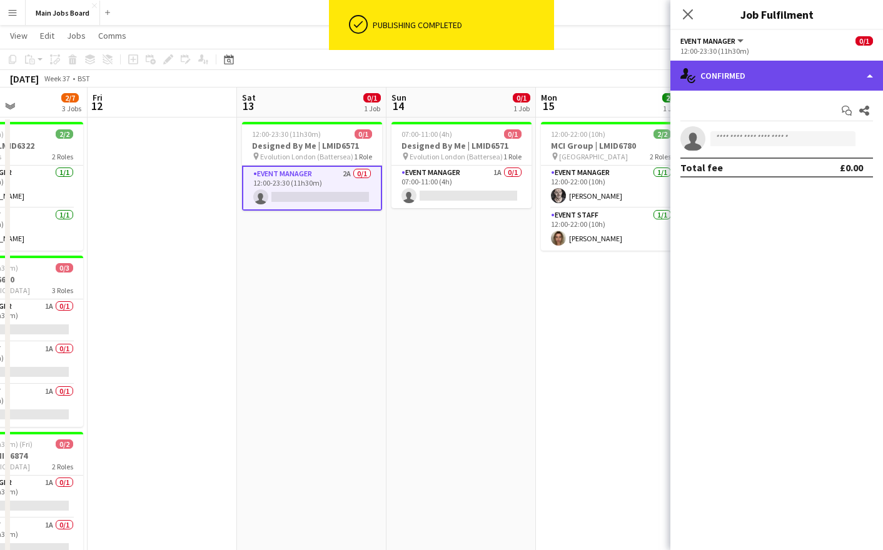
click at [746, 72] on div "single-neutral-actions-check-2 Confirmed" at bounding box center [776, 76] width 213 height 30
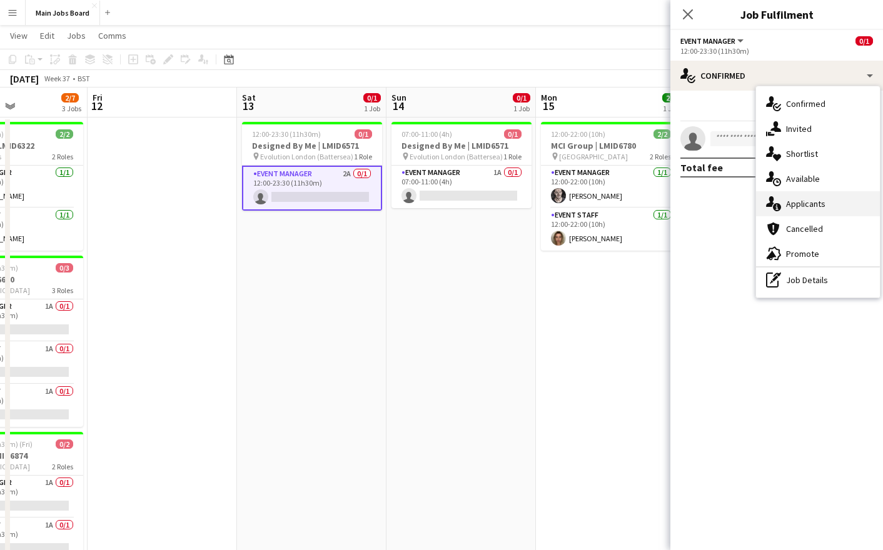
click at [826, 208] on div "single-neutral-actions-information Applicants" at bounding box center [818, 203] width 124 height 25
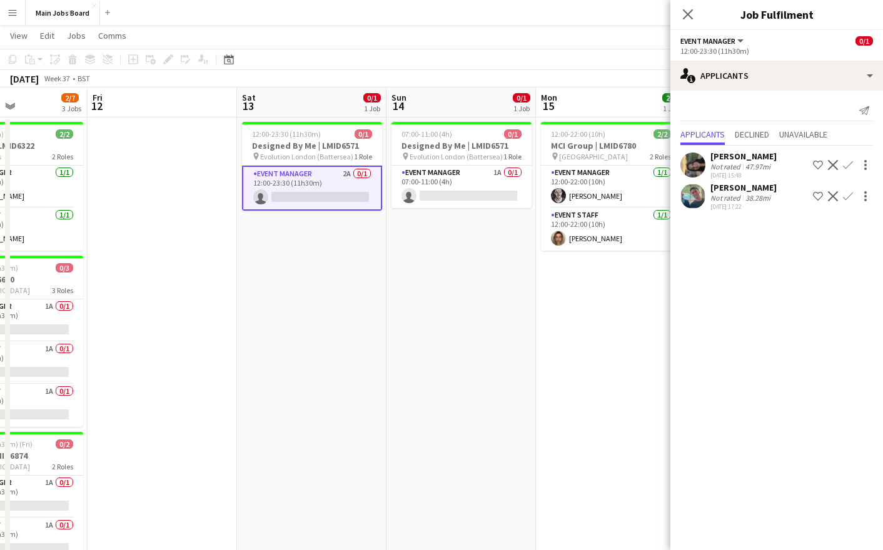
click at [848, 165] on app-icon "Confirm" at bounding box center [848, 165] width 10 height 10
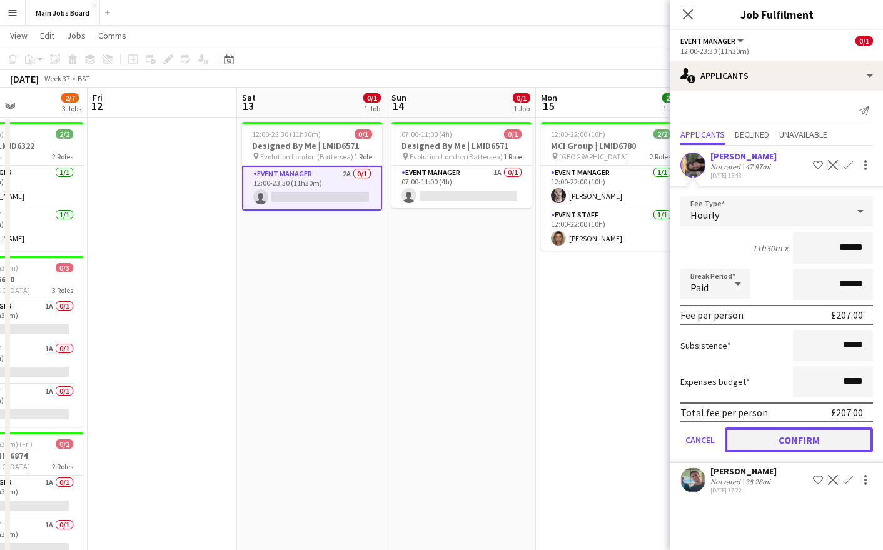
click at [749, 438] on button "Confirm" at bounding box center [799, 440] width 148 height 25
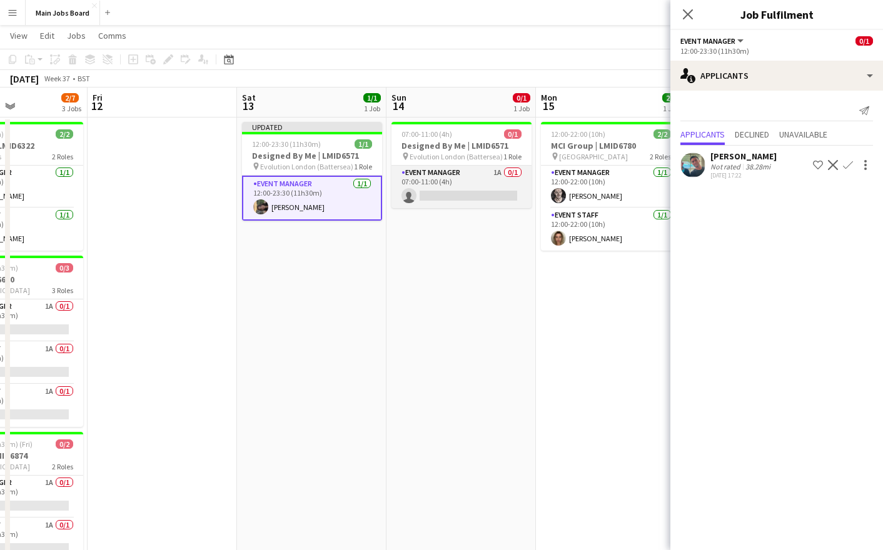
click at [494, 176] on app-card-role "Event Manager 1A 0/1 07:00-11:00 (4h) single-neutral-actions" at bounding box center [461, 187] width 140 height 43
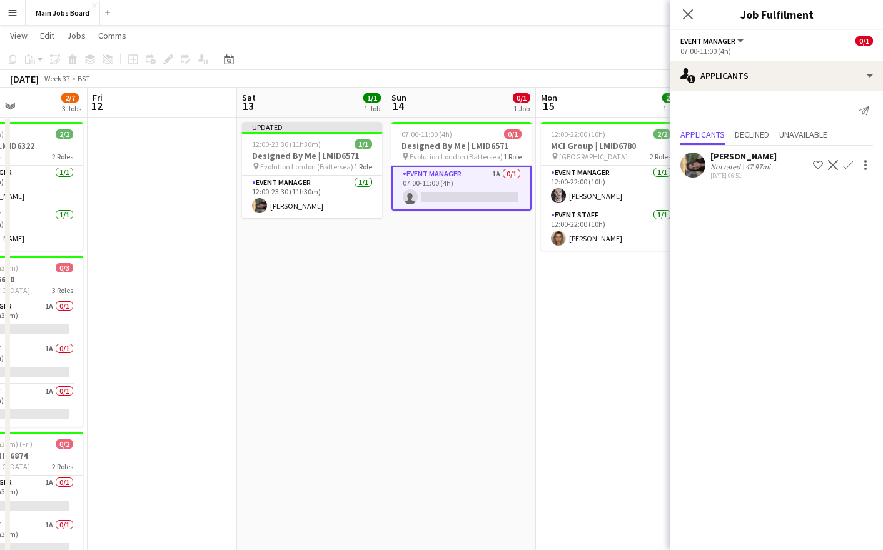
click at [850, 164] on app-icon "Confirm" at bounding box center [848, 165] width 10 height 10
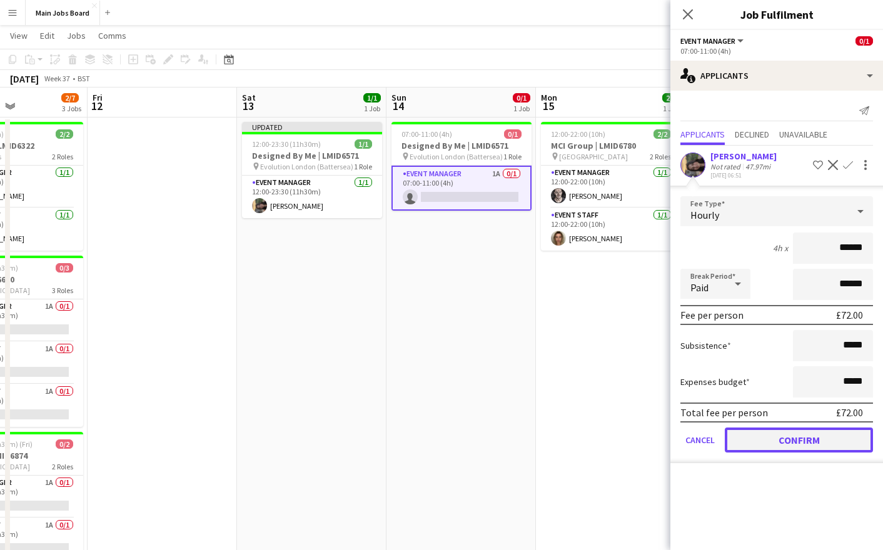
click at [763, 448] on button "Confirm" at bounding box center [799, 440] width 148 height 25
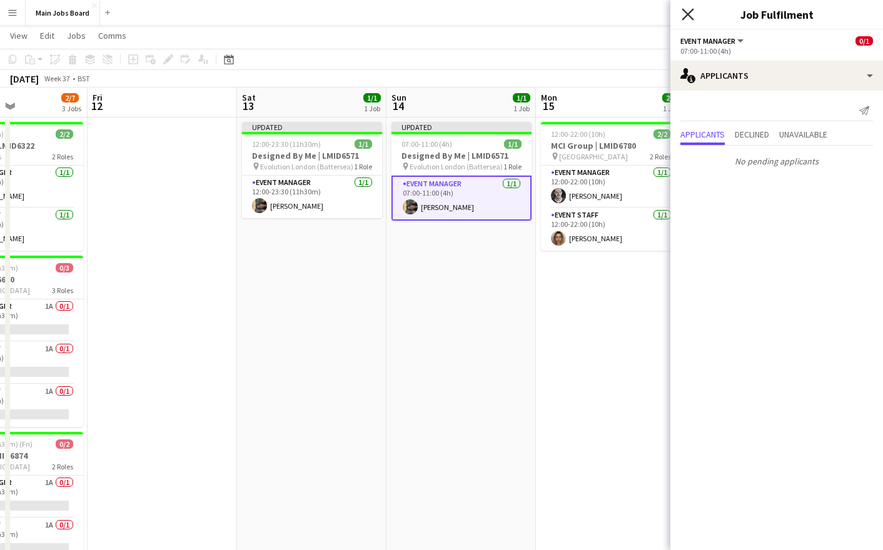
click at [689, 16] on icon at bounding box center [687, 14] width 12 height 12
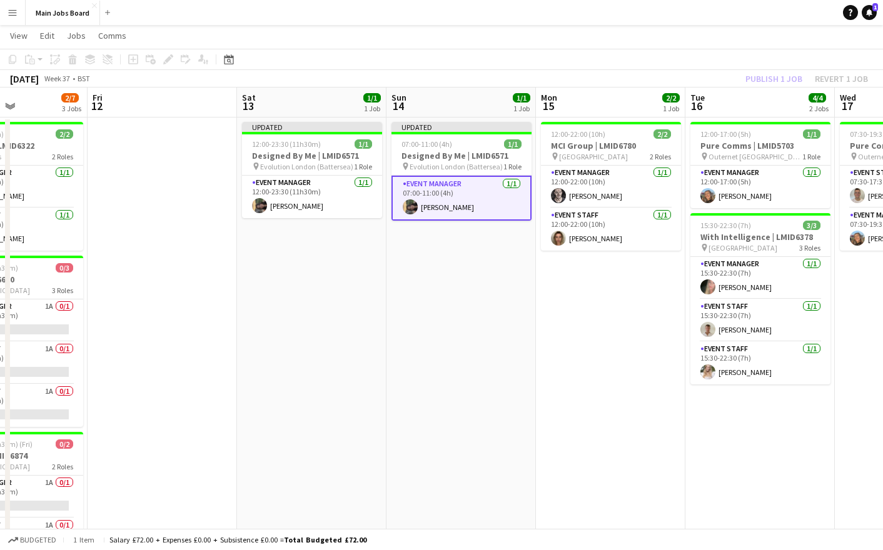
click at [791, 84] on div "Publish 1 job Revert 1 job" at bounding box center [806, 79] width 153 height 16
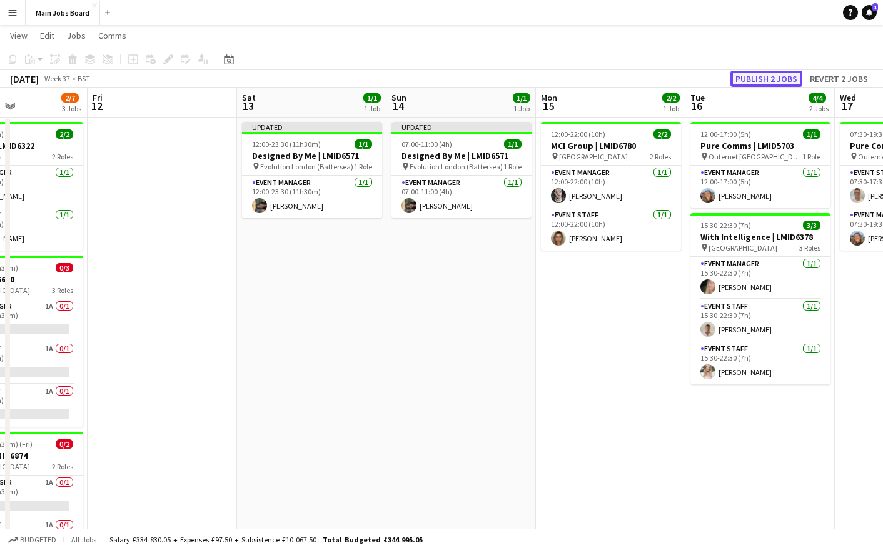
click at [790, 82] on button "Publish 2 jobs" at bounding box center [766, 79] width 72 height 16
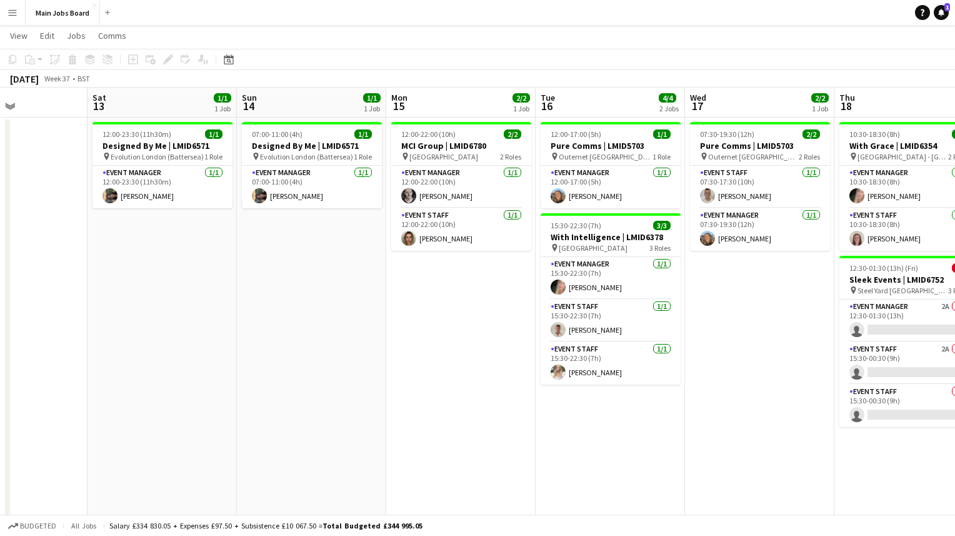
click at [8, 15] on app-icon "Menu" at bounding box center [13, 13] width 10 height 10
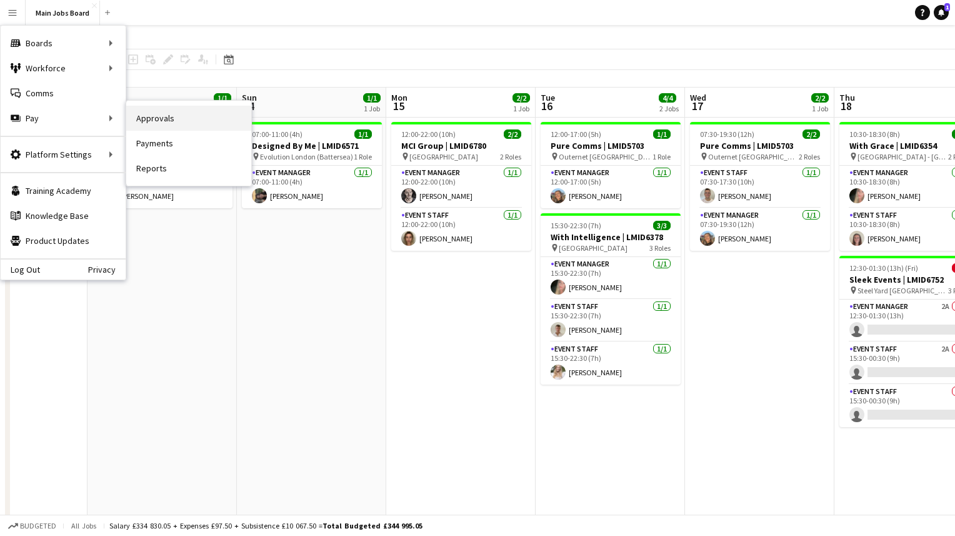
click at [153, 110] on link "Approvals" at bounding box center [188, 118] width 125 height 25
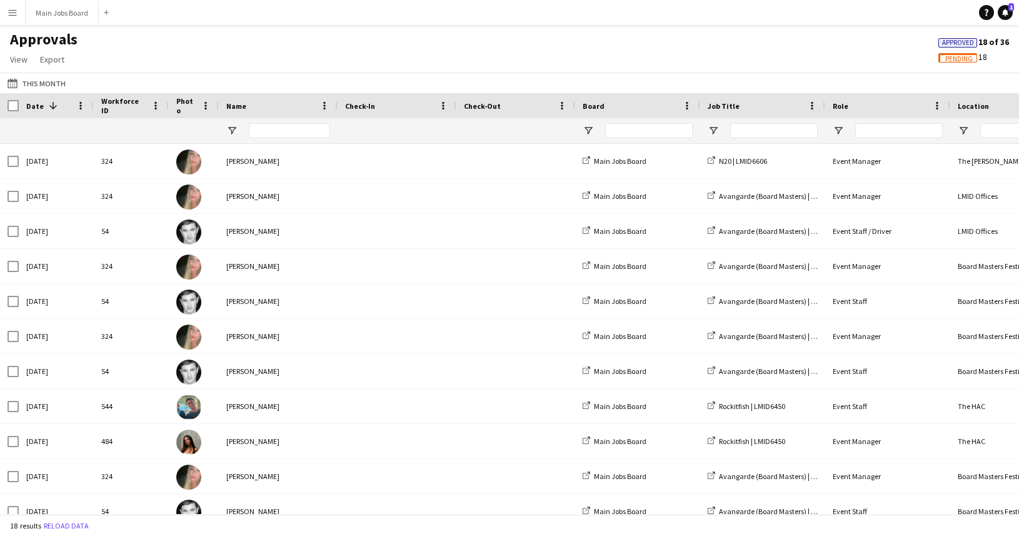
click at [882, 59] on span "Pending 18" at bounding box center [962, 56] width 49 height 11
click at [882, 59] on span "Pending" at bounding box center [959, 59] width 28 height 8
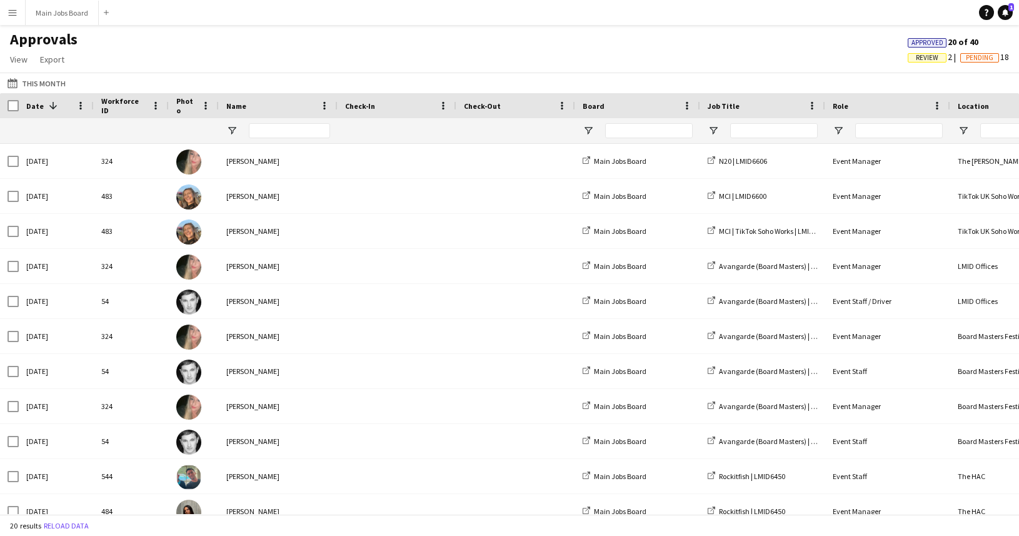
click at [882, 59] on span "Review" at bounding box center [927, 58] width 23 height 8
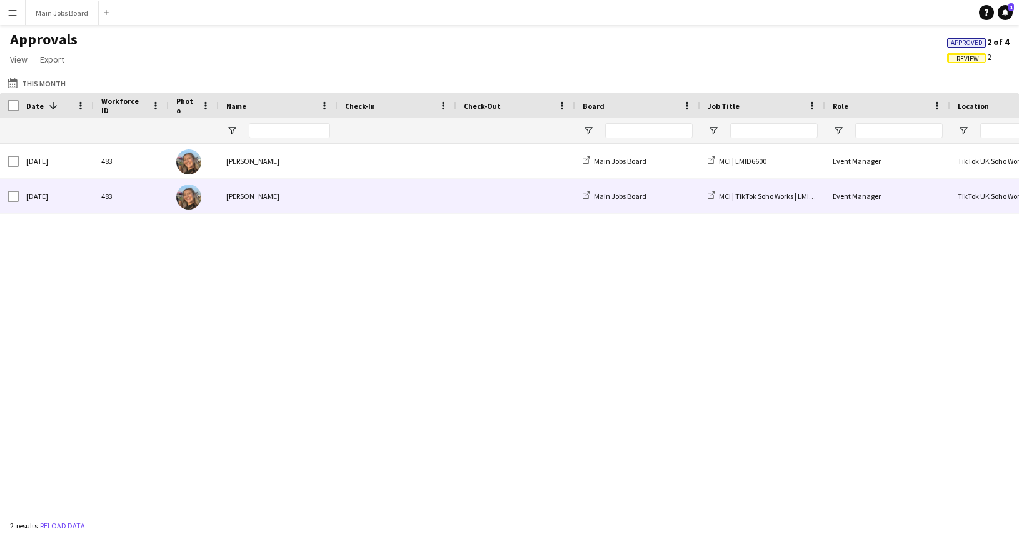
click at [123, 191] on div "483" at bounding box center [131, 196] width 75 height 34
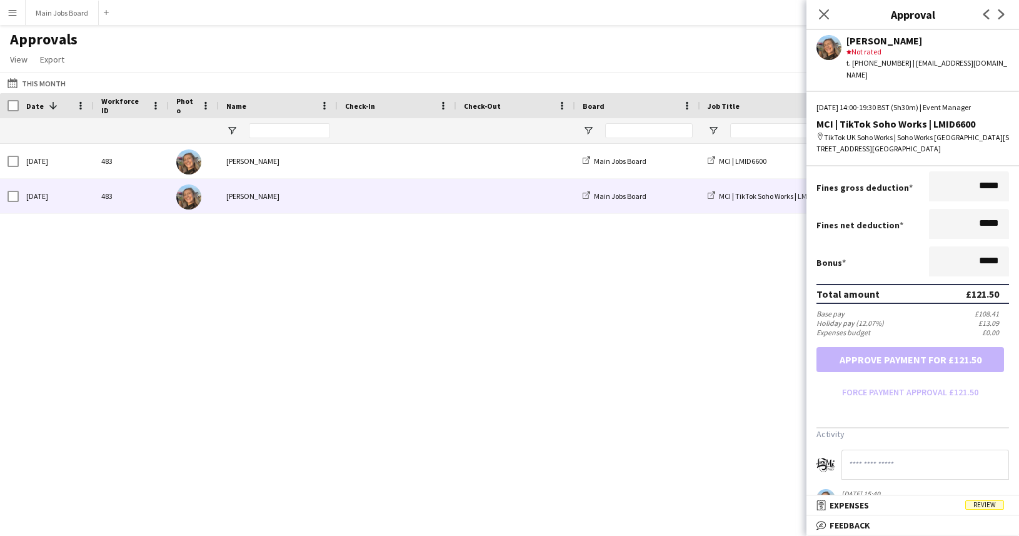
scroll to position [260, 0]
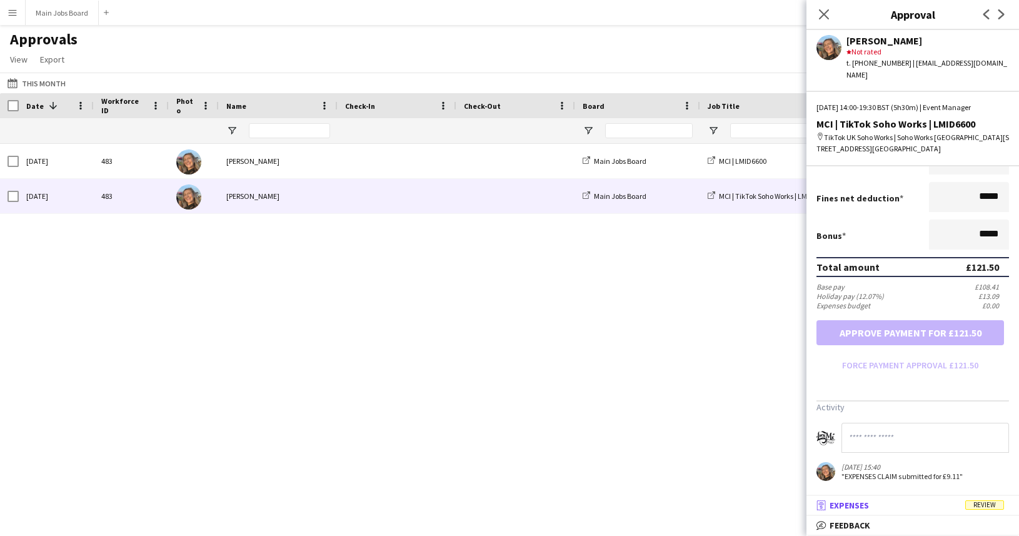
click at [882, 501] on mat-panel-title "receipt Expenses Review" at bounding box center [911, 505] width 208 height 11
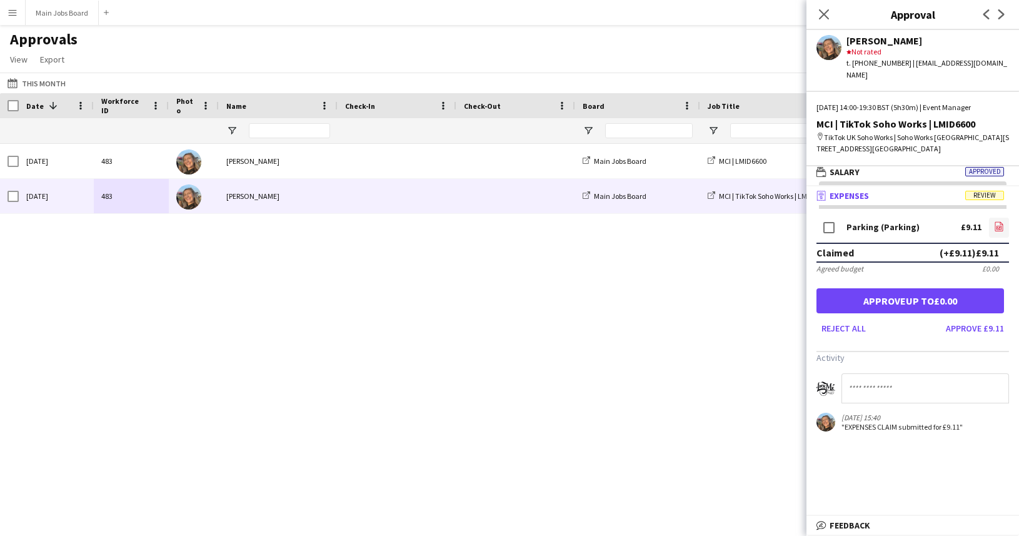
click at [882, 221] on icon at bounding box center [999, 225] width 8 height 9
click at [882, 318] on button "Approve £9.11" at bounding box center [975, 328] width 68 height 20
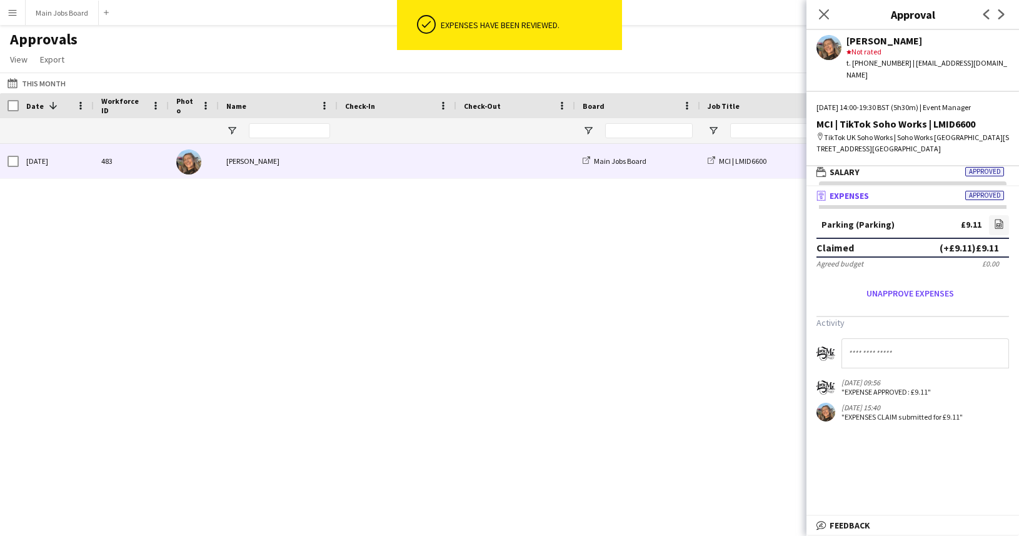
click at [238, 158] on div "[PERSON_NAME]" at bounding box center [278, 161] width 119 height 34
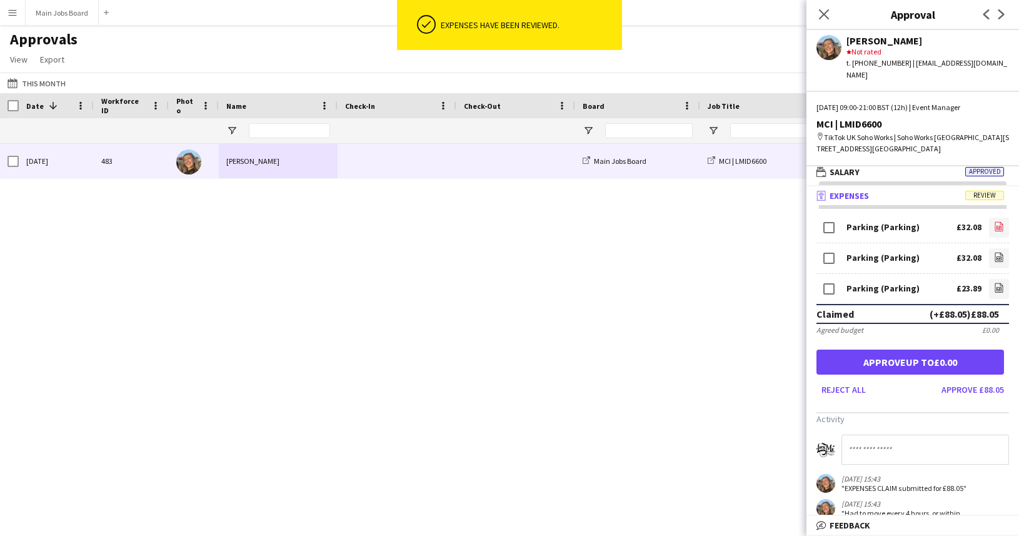
click at [882, 221] on icon "file-image" at bounding box center [999, 226] width 10 height 10
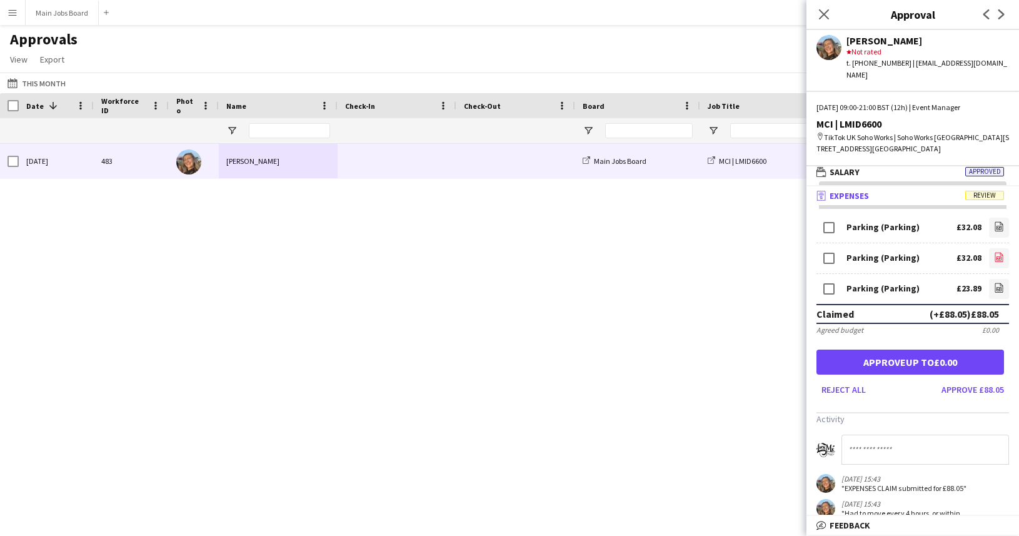
click at [882, 252] on icon "file-image" at bounding box center [999, 257] width 10 height 10
click at [882, 287] on icon at bounding box center [999, 289] width 5 height 4
click at [882, 380] on button "Approve £88.05" at bounding box center [973, 389] width 73 height 20
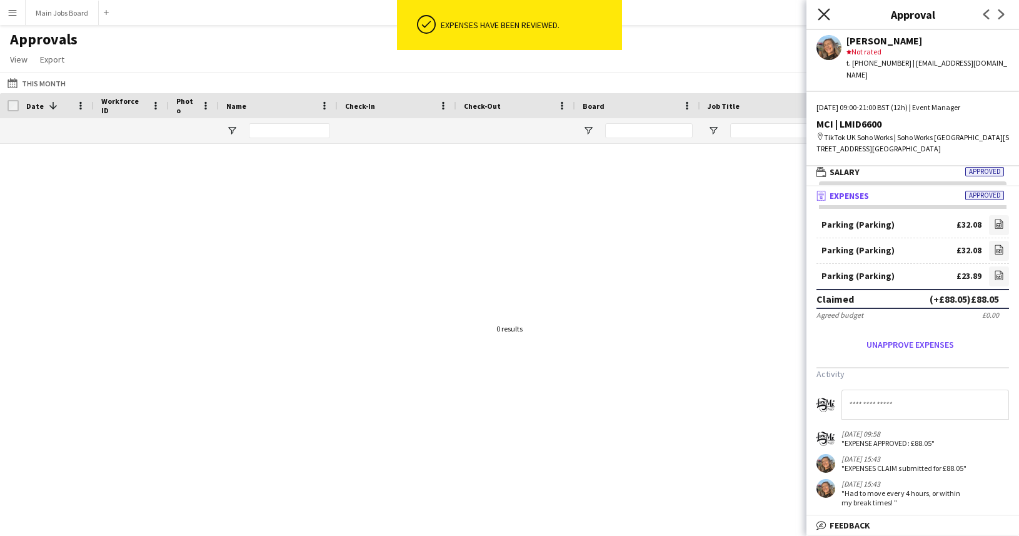
click at [825, 12] on icon "Close pop-in" at bounding box center [824, 14] width 12 height 12
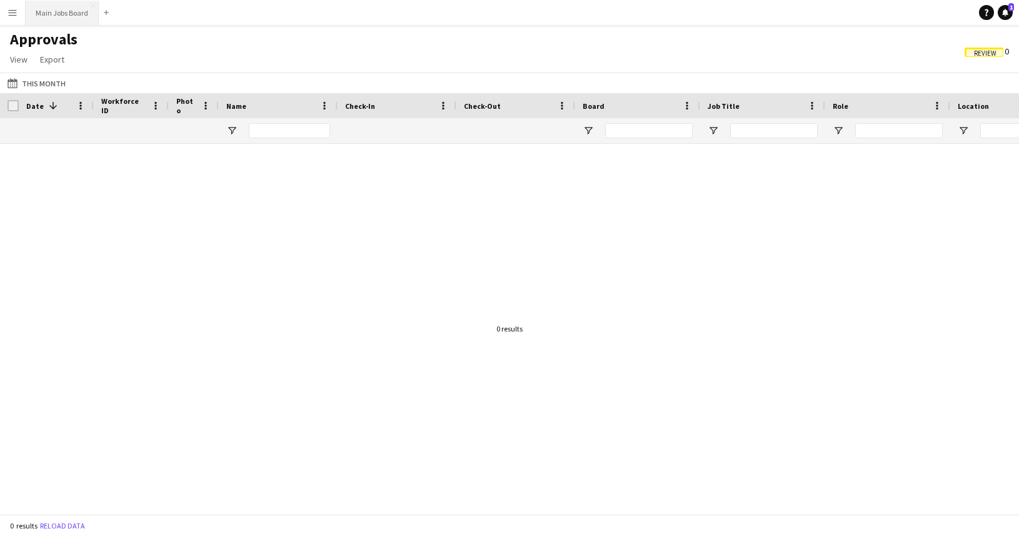
click at [82, 21] on button "Main Jobs Board Close" at bounding box center [62, 13] width 73 height 24
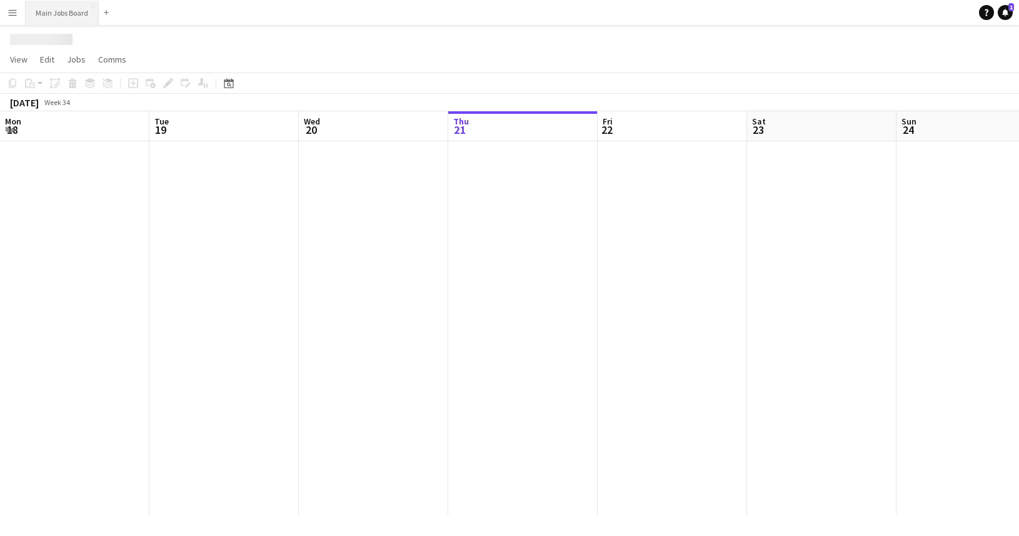
scroll to position [0, 299]
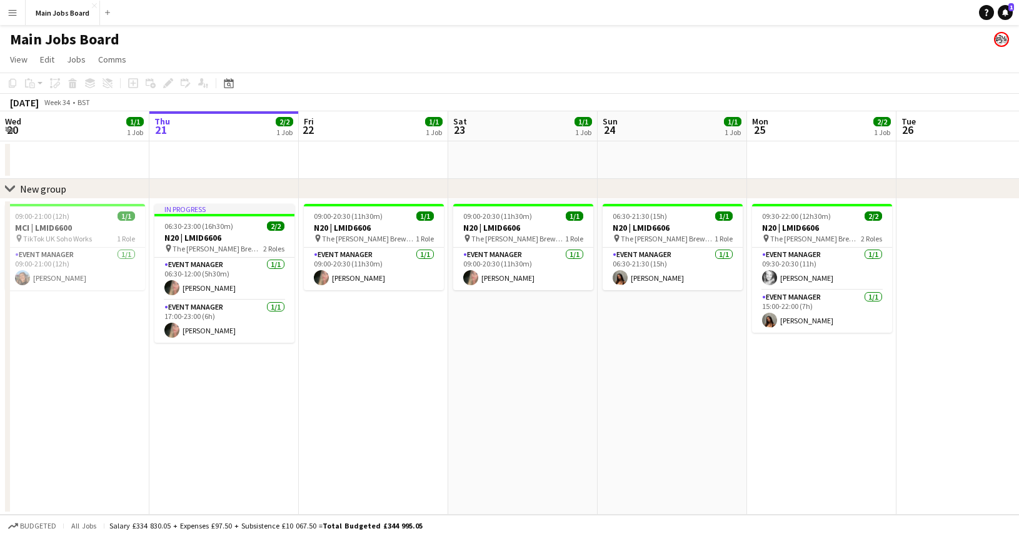
click at [356, 343] on app-date-cell "09:00-20:30 (11h30m) 1/1 N20 | LMID6606 pin The [PERSON_NAME] 1 Role Event Mana…" at bounding box center [373, 357] width 149 height 316
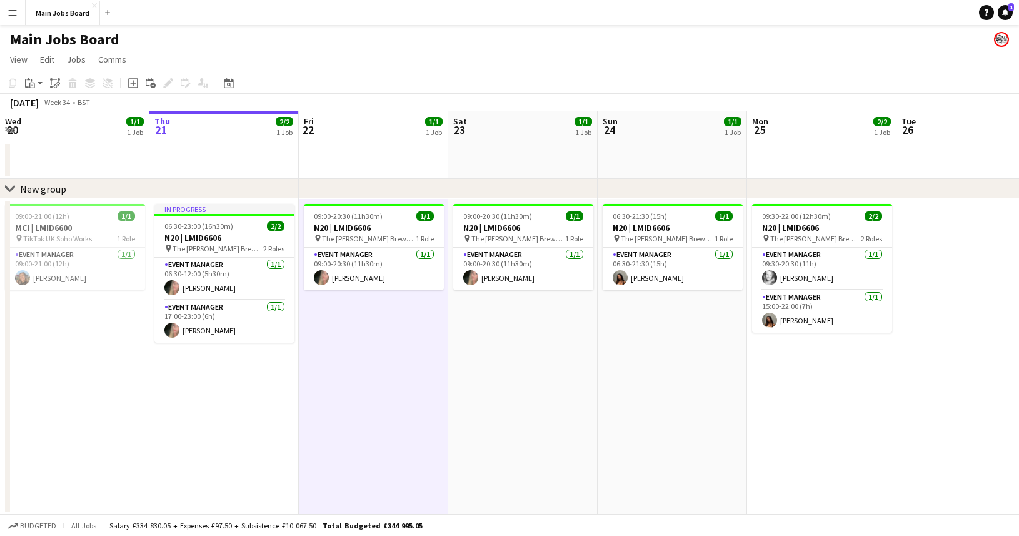
click at [463, 352] on app-date-cell "09:00-20:30 (11h30m) 1/1 N20 | LMID6606 pin The [PERSON_NAME] 1 Role Event Mana…" at bounding box center [522, 357] width 149 height 316
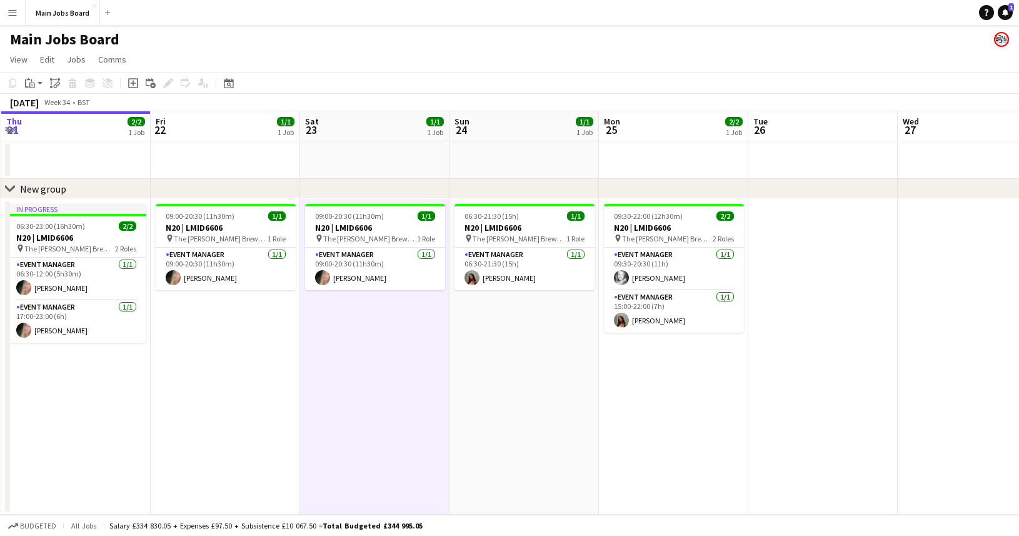
scroll to position [0, 516]
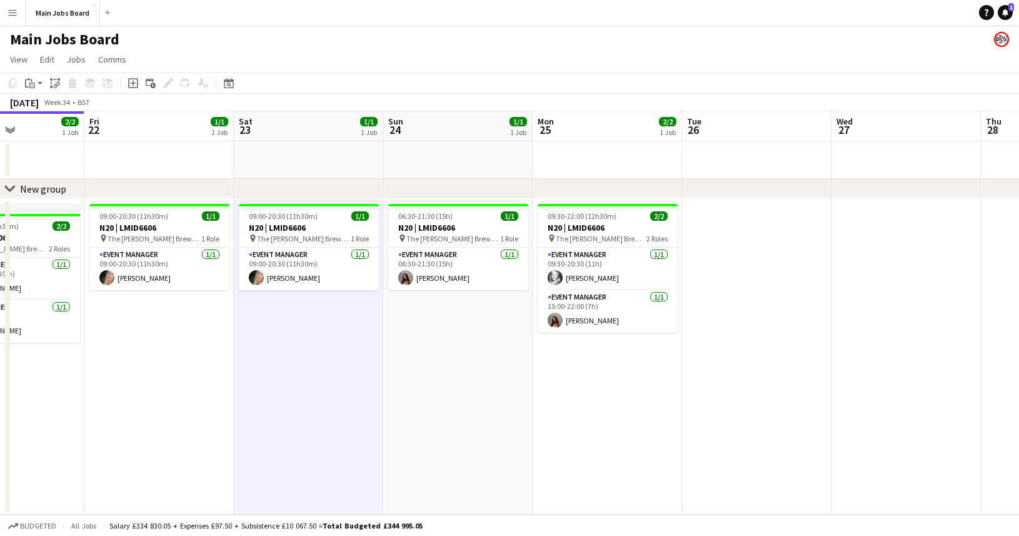
drag, startPoint x: 631, startPoint y: 349, endPoint x: 414, endPoint y: 363, distance: 218.0
click at [415, 363] on app-calendar-viewport "Mon 18 Tue 19 1/1 1 Job Wed 20 1/1 1 Job Thu 21 2/2 1 Job Fri 22 1/1 1 Job Sat …" at bounding box center [509, 312] width 1019 height 403
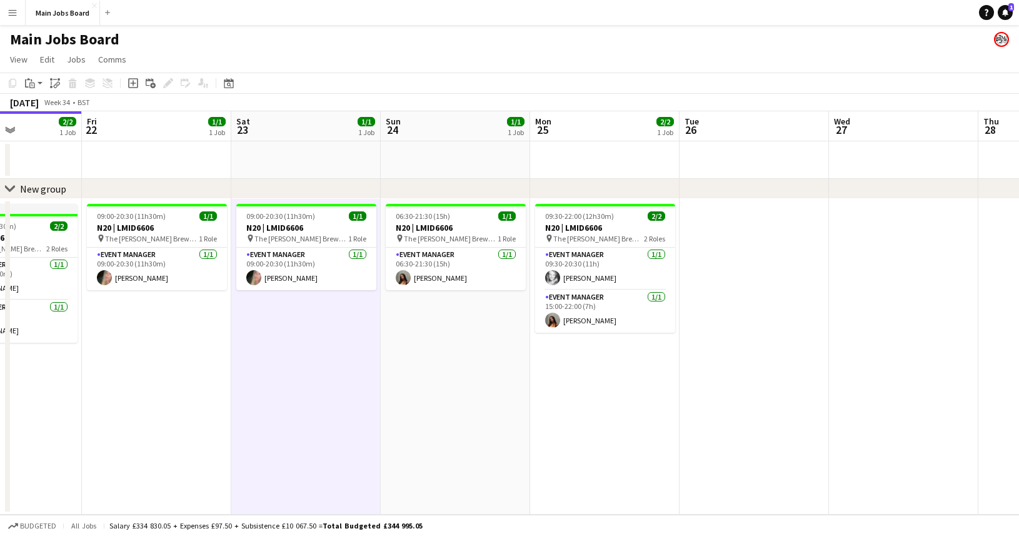
click at [414, 363] on app-date-cell "06:30-21:30 (15h) 1/1 N20 | LMID6606 pin The [PERSON_NAME] 1 Role Event Manager…" at bounding box center [455, 357] width 149 height 316
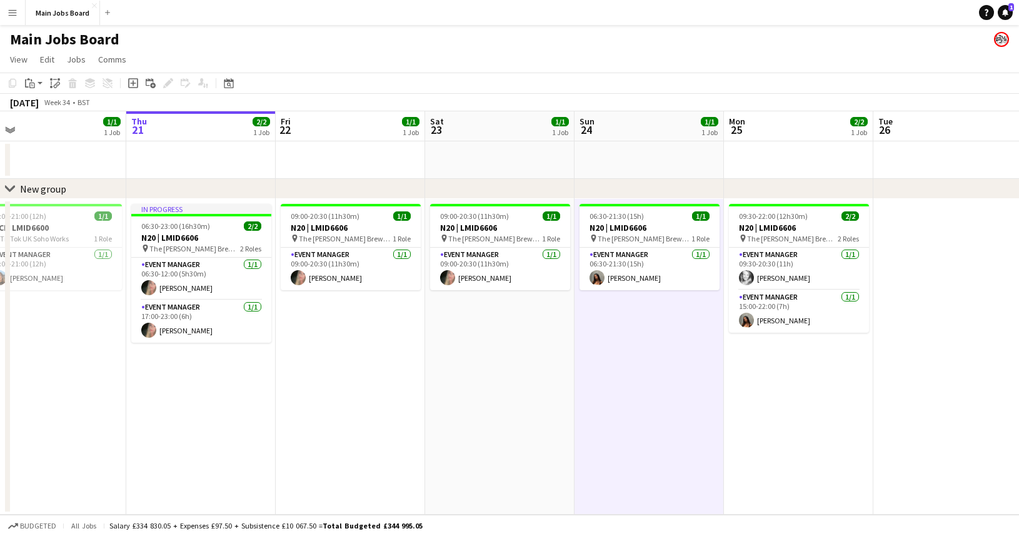
scroll to position [0, 254]
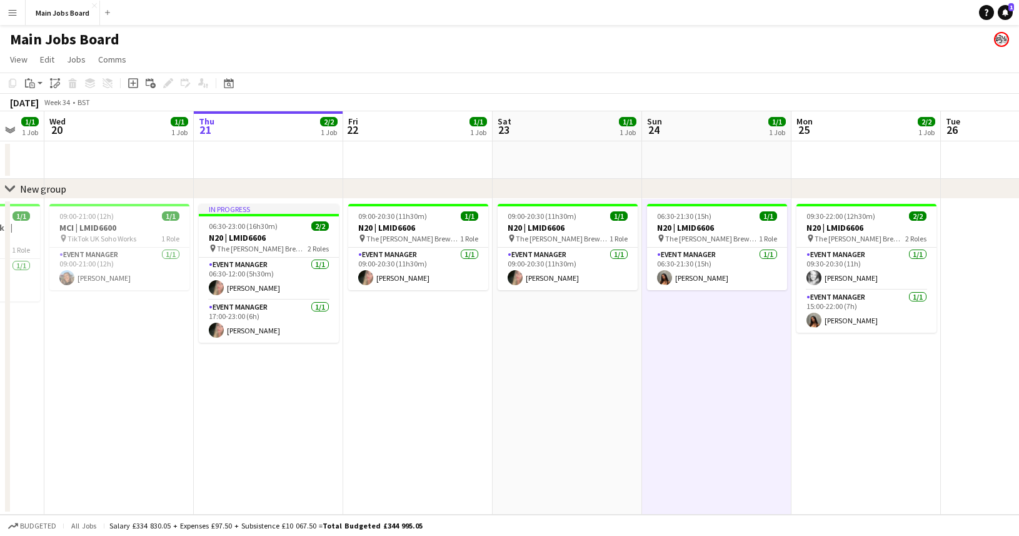
drag, startPoint x: 194, startPoint y: 390, endPoint x: 448, endPoint y: 390, distance: 253.8
click at [455, 390] on app-calendar-viewport "Mon 18 Tue 19 1/1 1 Job Wed 20 1/1 1 Job Thu 21 2/2 1 Job Fri 22 1/1 1 Job Sat …" at bounding box center [509, 312] width 1019 height 403
click at [448, 390] on app-date-cell "09:00-20:30 (11h30m) 1/1 N20 | LMID6606 pin The [PERSON_NAME] 1 Role Event Mana…" at bounding box center [417, 357] width 149 height 316
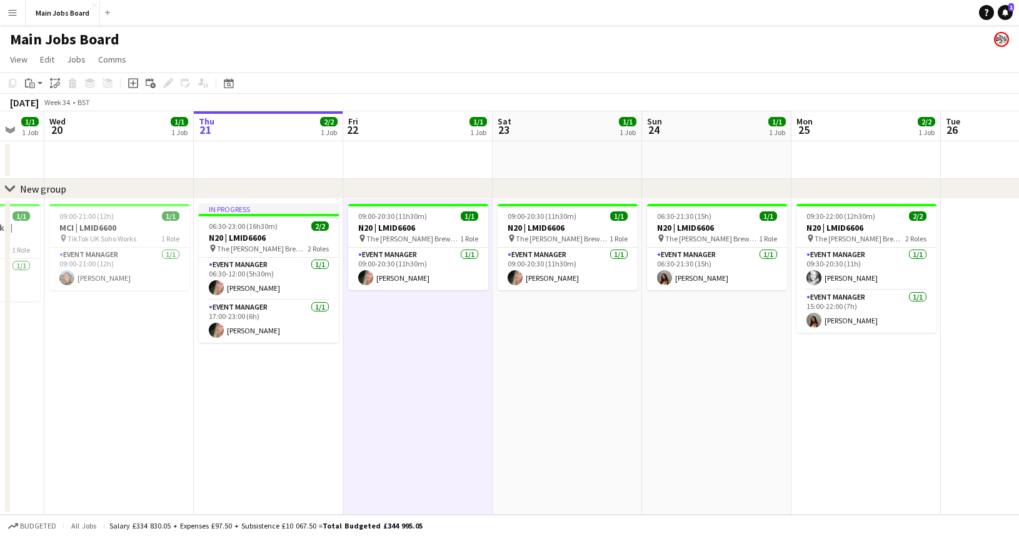
click at [11, 19] on button "Menu" at bounding box center [12, 12] width 25 height 25
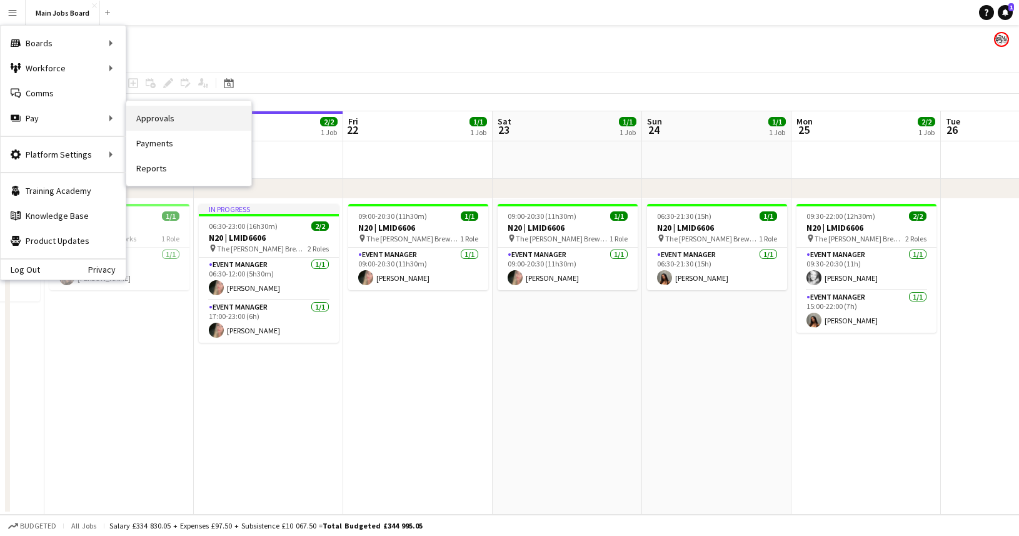
click at [150, 123] on link "Approvals" at bounding box center [188, 118] width 125 height 25
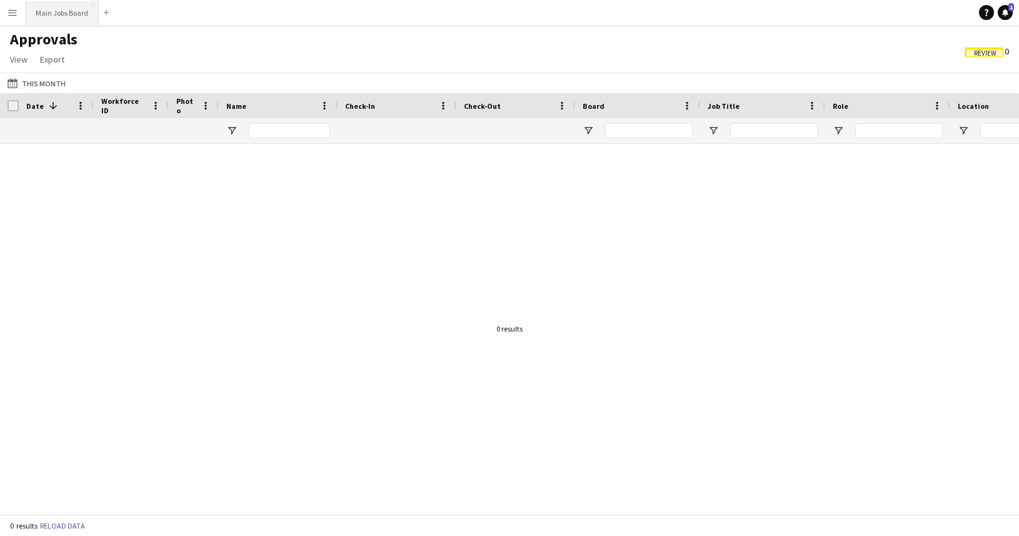
click at [76, 16] on button "Main Jobs Board Close" at bounding box center [62, 13] width 73 height 24
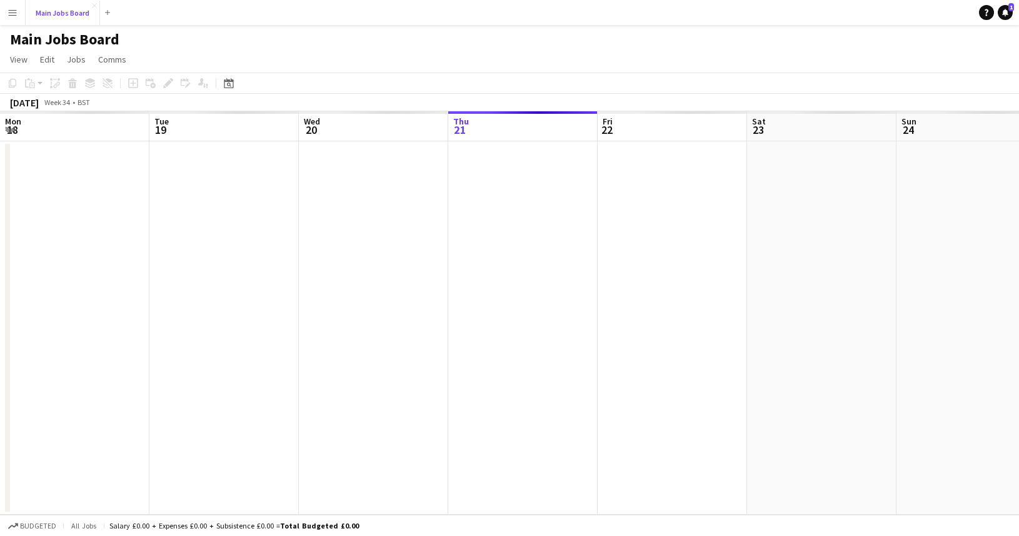
scroll to position [0, 299]
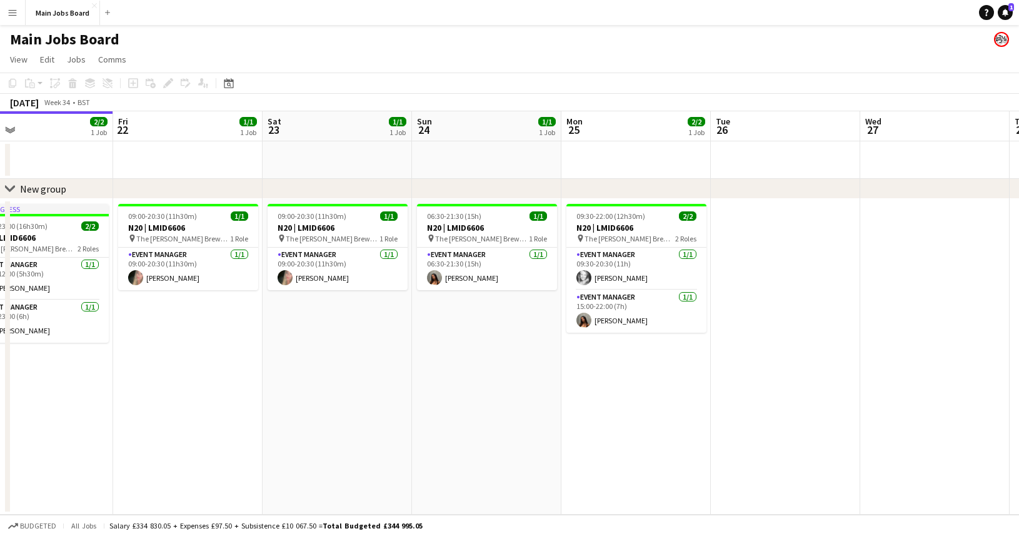
drag, startPoint x: 618, startPoint y: 343, endPoint x: 428, endPoint y: 376, distance: 193.5
click at [430, 376] on app-calendar-viewport "Mon 18 Tue 19 1/1 1 Job Wed 20 1/1 1 Job Thu 21 2/2 1 Job Fri 22 1/1 1 Job Sat …" at bounding box center [509, 312] width 1019 height 403
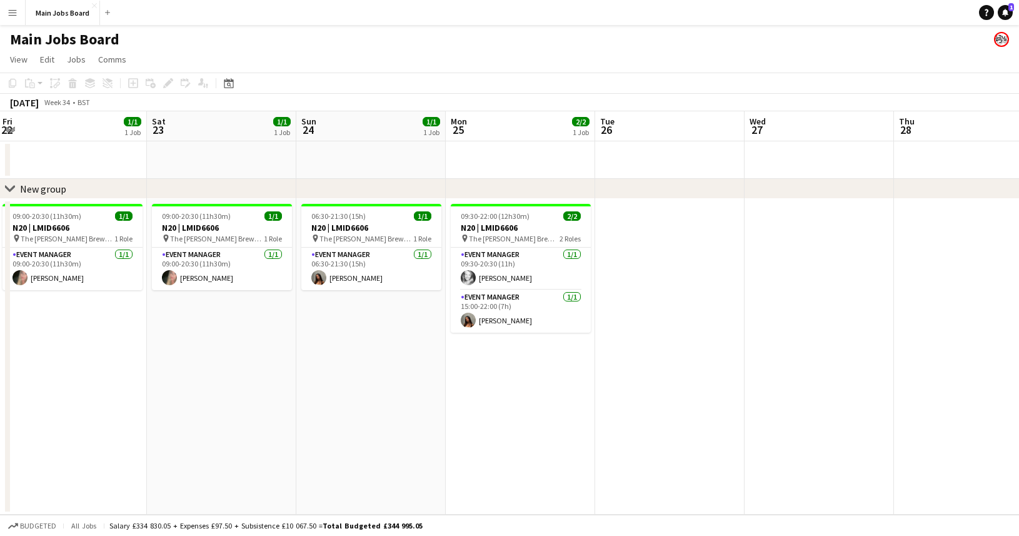
drag, startPoint x: 665, startPoint y: 394, endPoint x: 241, endPoint y: 441, distance: 426.5
click at [241, 441] on app-calendar-viewport "Tue 19 1/1 1 Job Wed 20 1/1 1 Job Thu 21 2/2 1 Job Fri 22 1/1 1 Job Sat 23 1/1 …" at bounding box center [509, 312] width 1019 height 403
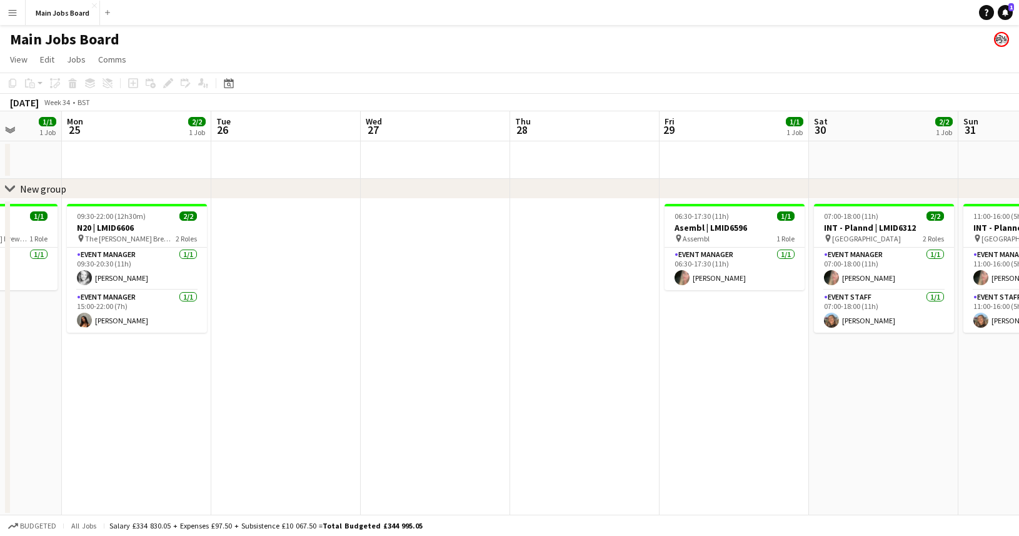
scroll to position [0, 416]
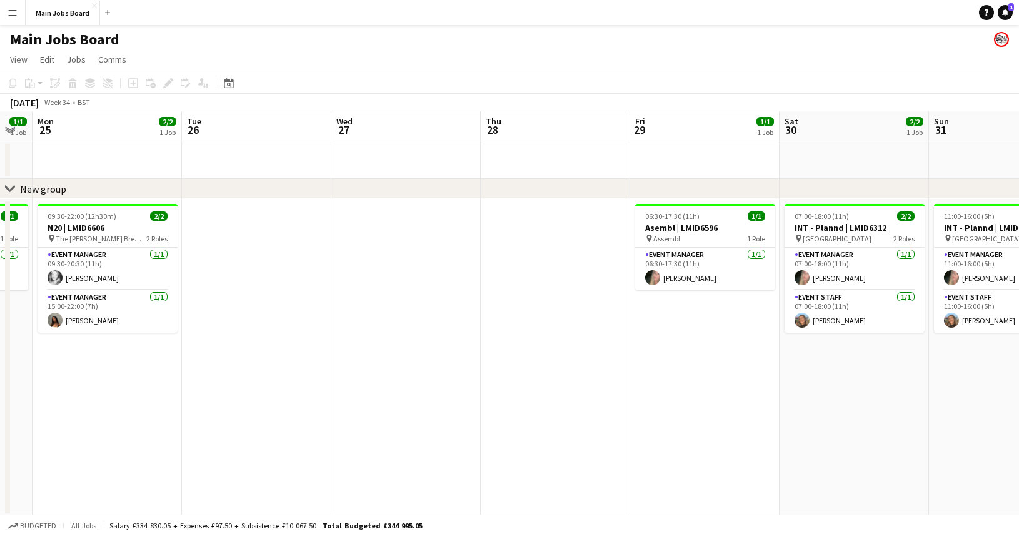
drag, startPoint x: 549, startPoint y: 403, endPoint x: 447, endPoint y: 407, distance: 102.0
click at [446, 408] on app-calendar-viewport "Fri 22 1/1 1 Job Sat 23 1/1 1 Job Sun 24 1/1 1 Job Mon 25 2/2 1 Job Tue 26 Wed …" at bounding box center [509, 313] width 1019 height 405
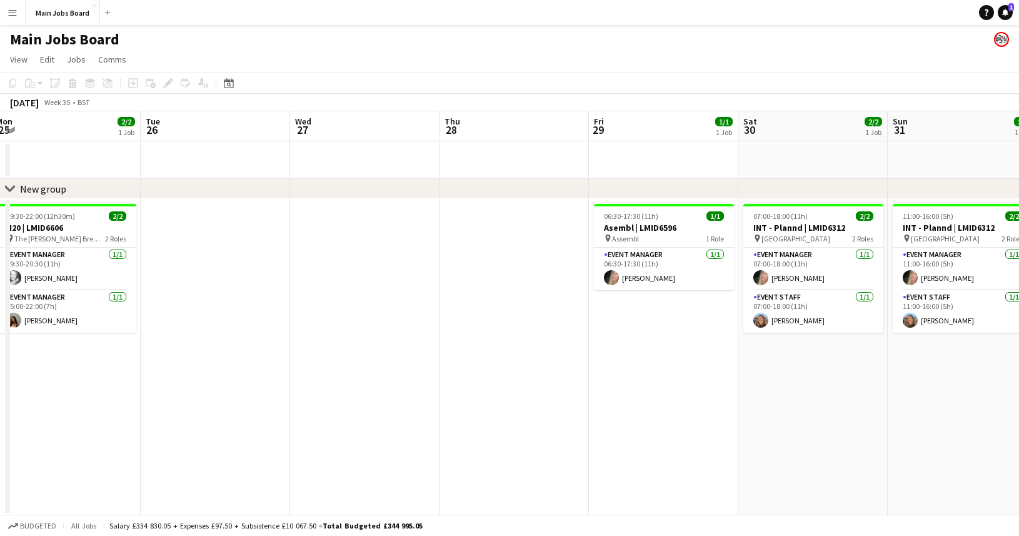
scroll to position [0, 466]
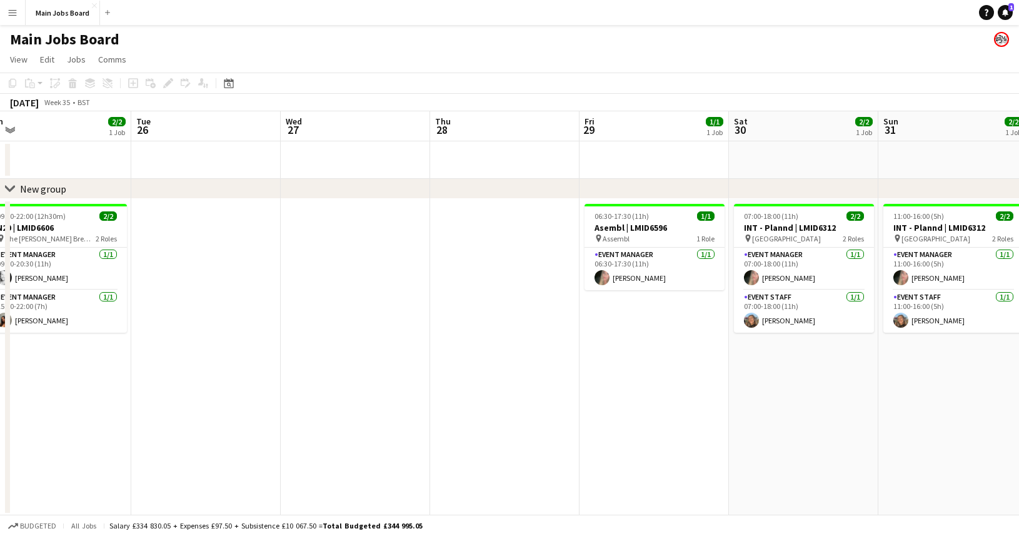
drag, startPoint x: 495, startPoint y: 392, endPoint x: 443, endPoint y: 392, distance: 51.3
click at [444, 392] on app-calendar-viewport "Fri 22 1/1 1 Job Sat 23 1/1 1 Job Sun 24 1/1 1 Job Mon 25 2/2 1 Job Tue 26 Wed …" at bounding box center [509, 313] width 1019 height 405
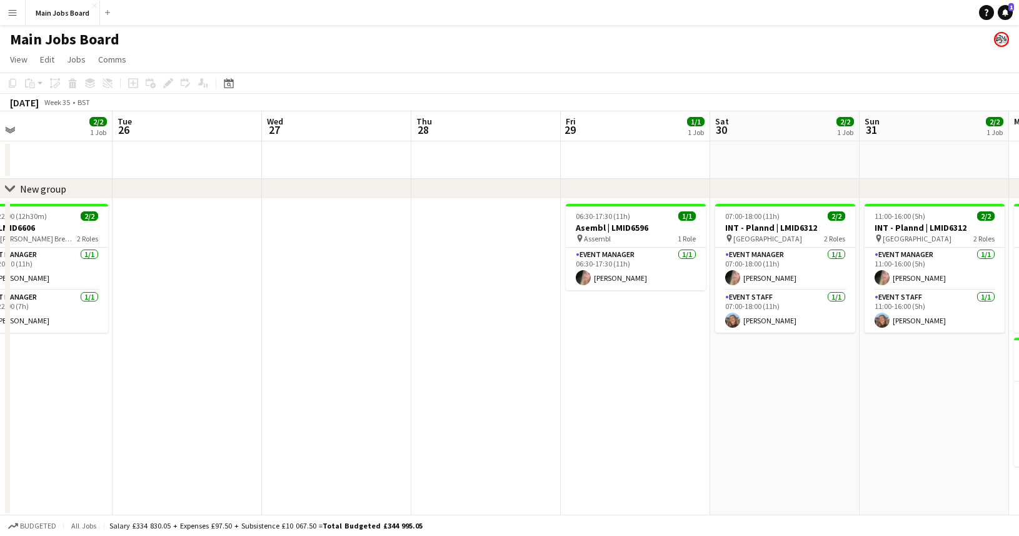
drag, startPoint x: 745, startPoint y: 393, endPoint x: 281, endPoint y: 436, distance: 465.3
click at [291, 436] on app-calendar-viewport "Fri 22 1/1 1 Job Sat 23 1/1 1 Job Sun 24 1/1 1 Job Mon 25 2/2 1 Job Tue 26 Wed …" at bounding box center [509, 313] width 1019 height 405
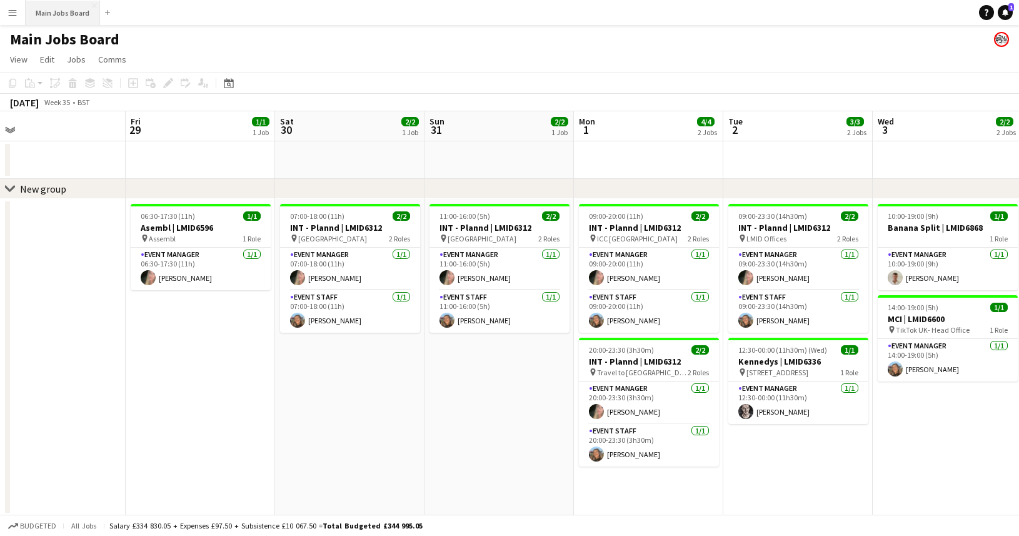
click at [56, 14] on button "Main Jobs Board Close" at bounding box center [63, 13] width 74 height 24
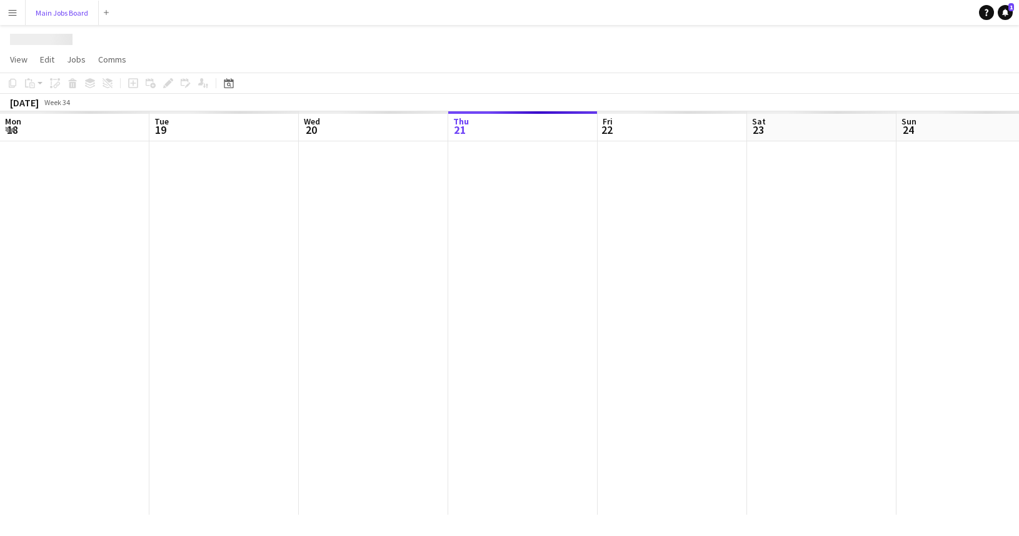
scroll to position [0, 299]
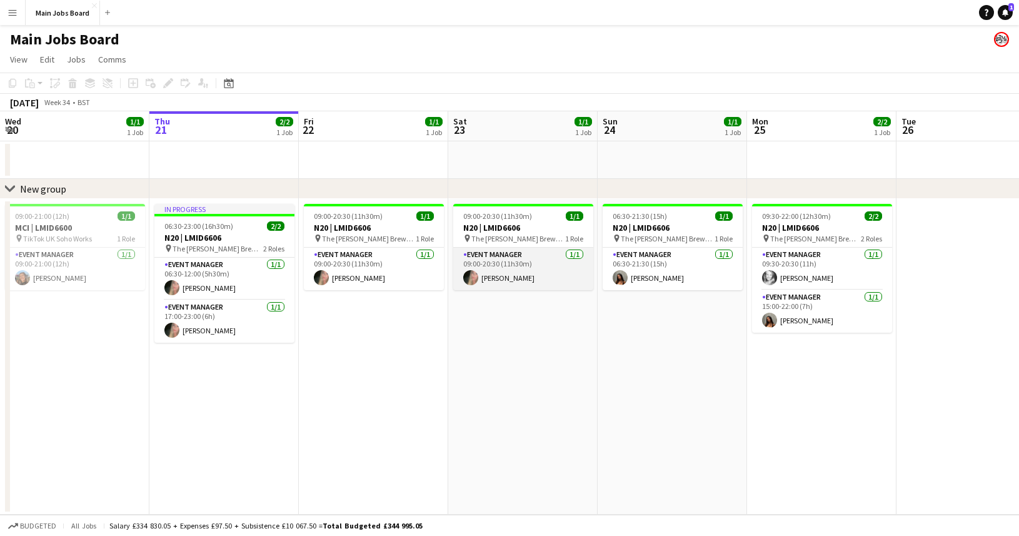
click at [531, 288] on app-card-role "Event Manager [DATE] 09:00-20:30 (11h30m) [PERSON_NAME]" at bounding box center [523, 269] width 140 height 43
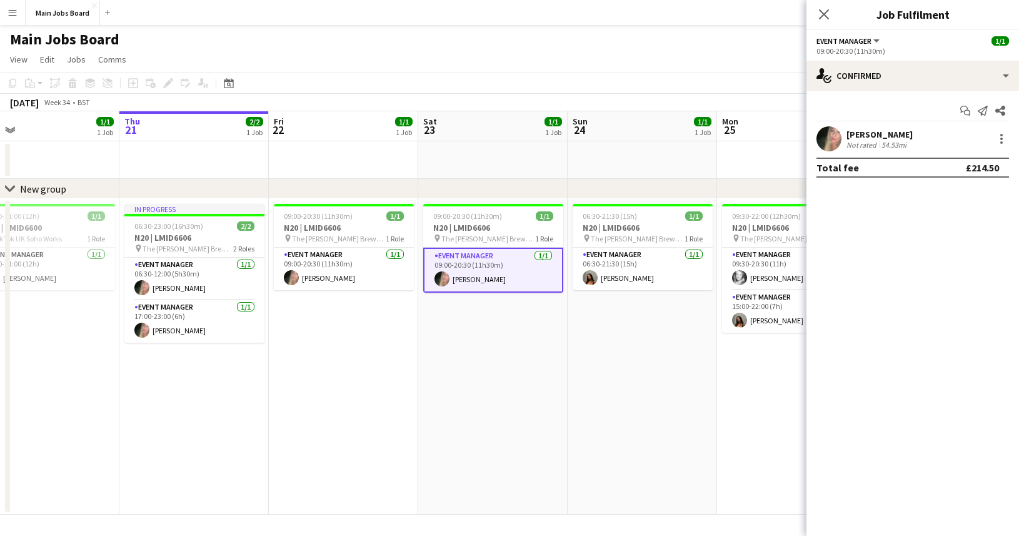
drag, startPoint x: 266, startPoint y: 381, endPoint x: 397, endPoint y: 381, distance: 130.7
click at [396, 381] on app-calendar-viewport "Mon 18 Tue 19 1/1 1 Job Wed 20 1/1 1 Job Thu 21 2/2 1 Job Fri 22 1/1 1 Job Sat …" at bounding box center [509, 312] width 1019 height 403
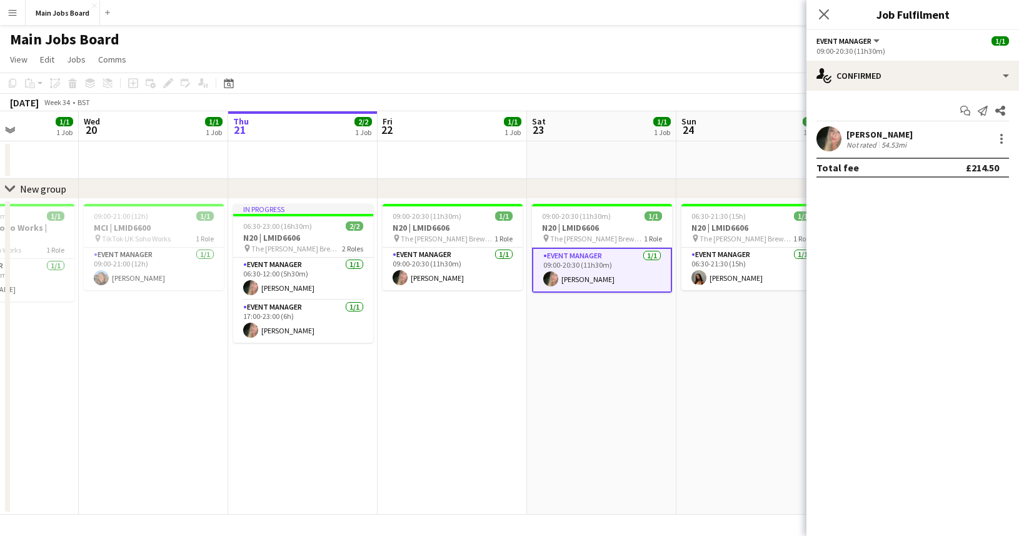
drag, startPoint x: 508, startPoint y: 374, endPoint x: 403, endPoint y: 374, distance: 105.0
click at [410, 374] on app-calendar-viewport "Sun 17 Mon 18 Tue 19 1/1 1 Job Wed 20 1/1 1 Job Thu 21 2/2 1 Job Fri 22 1/1 1 J…" at bounding box center [509, 312] width 1019 height 403
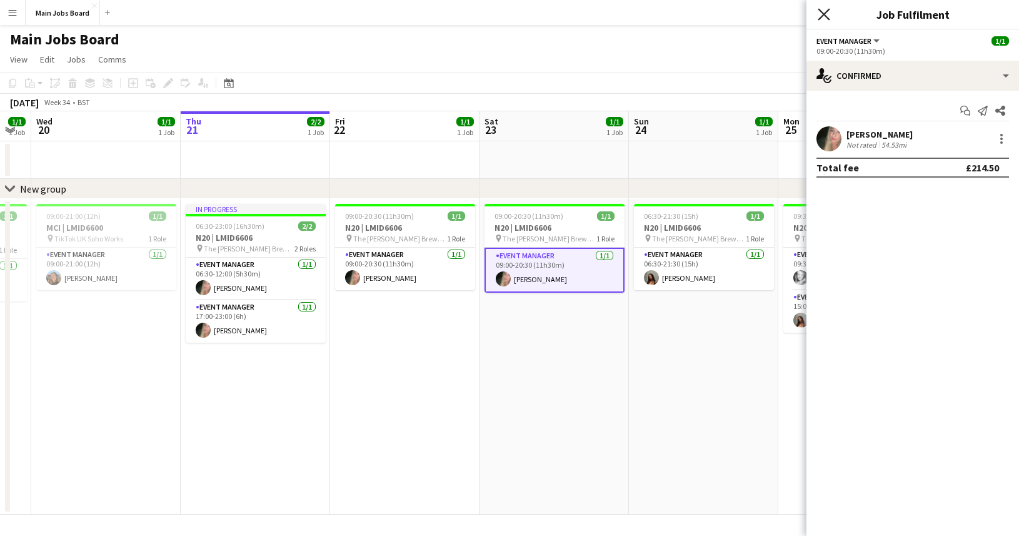
click at [829, 15] on icon "Close pop-in" at bounding box center [824, 14] width 12 height 12
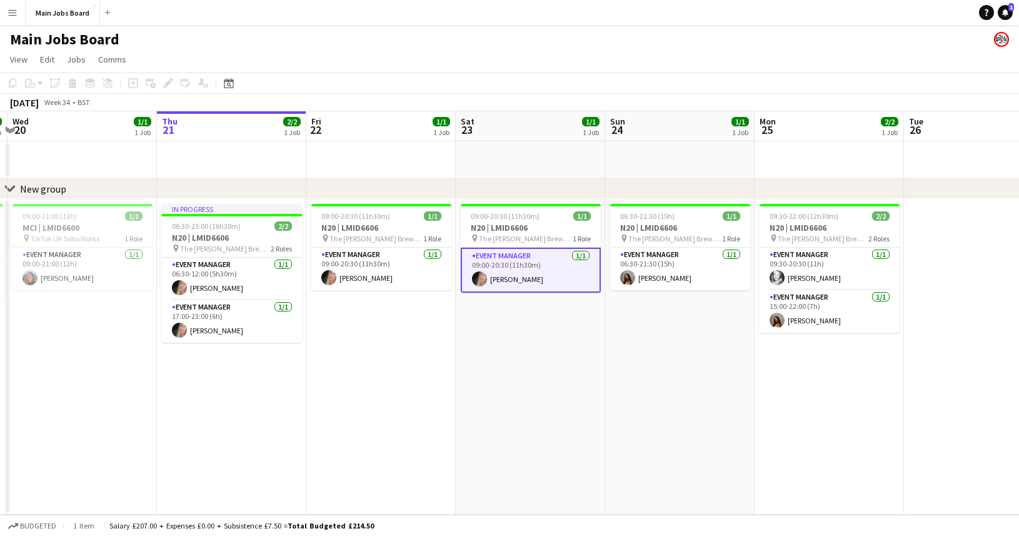
drag, startPoint x: 314, startPoint y: 426, endPoint x: 287, endPoint y: 426, distance: 27.5
click at [288, 426] on app-calendar-viewport "Sun 17 Mon 18 Tue 19 1/1 1 Job Wed 20 1/1 1 Job Thu 21 2/2 1 Job Fri 22 1/1 1 J…" at bounding box center [509, 312] width 1019 height 403
